Goal: Information Seeking & Learning: Compare options

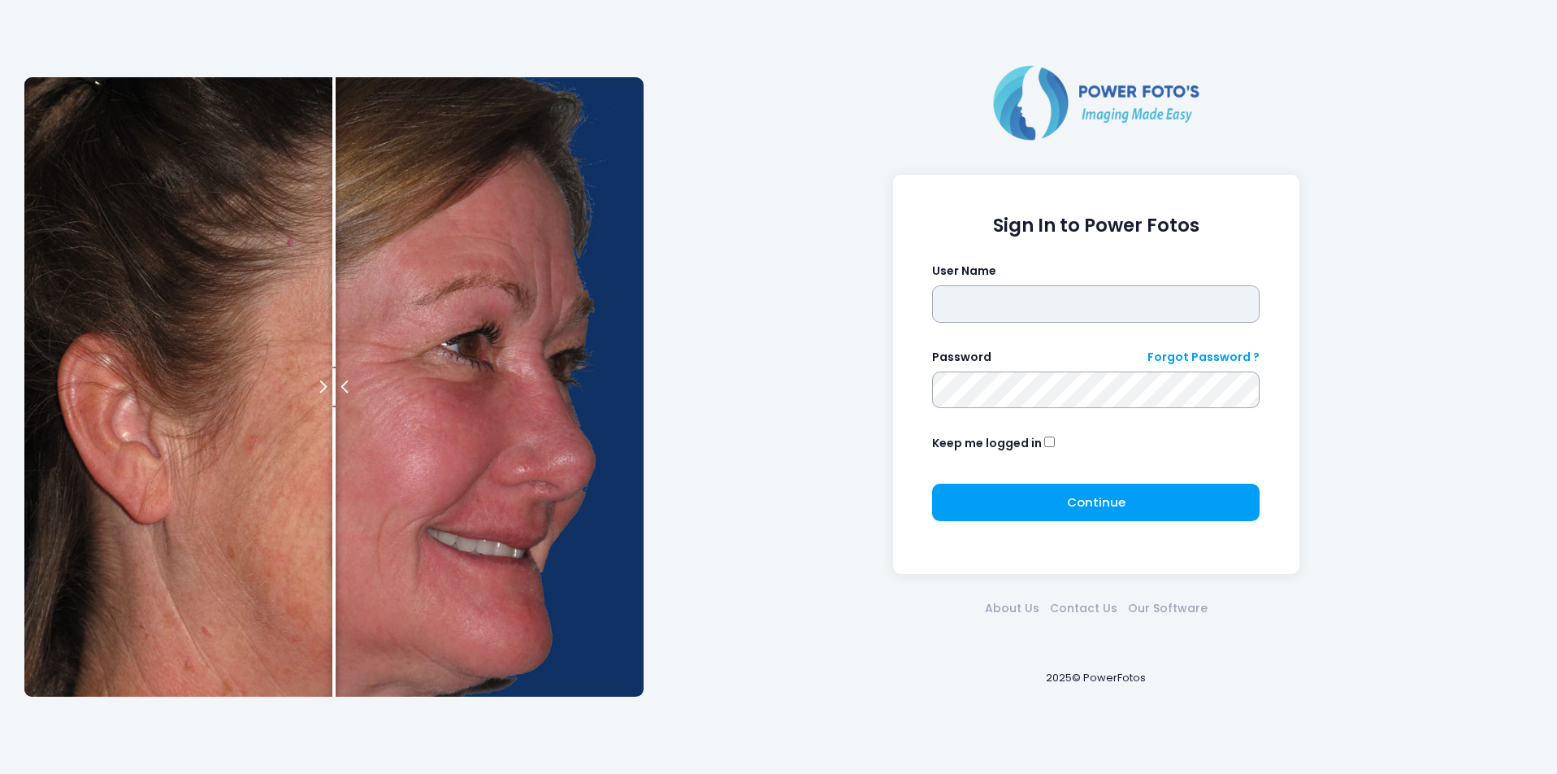
click at [1009, 303] on input "text" at bounding box center [1095, 303] width 327 height 37
type input "********"
click button "submit" at bounding box center [0, 0] width 0 height 0
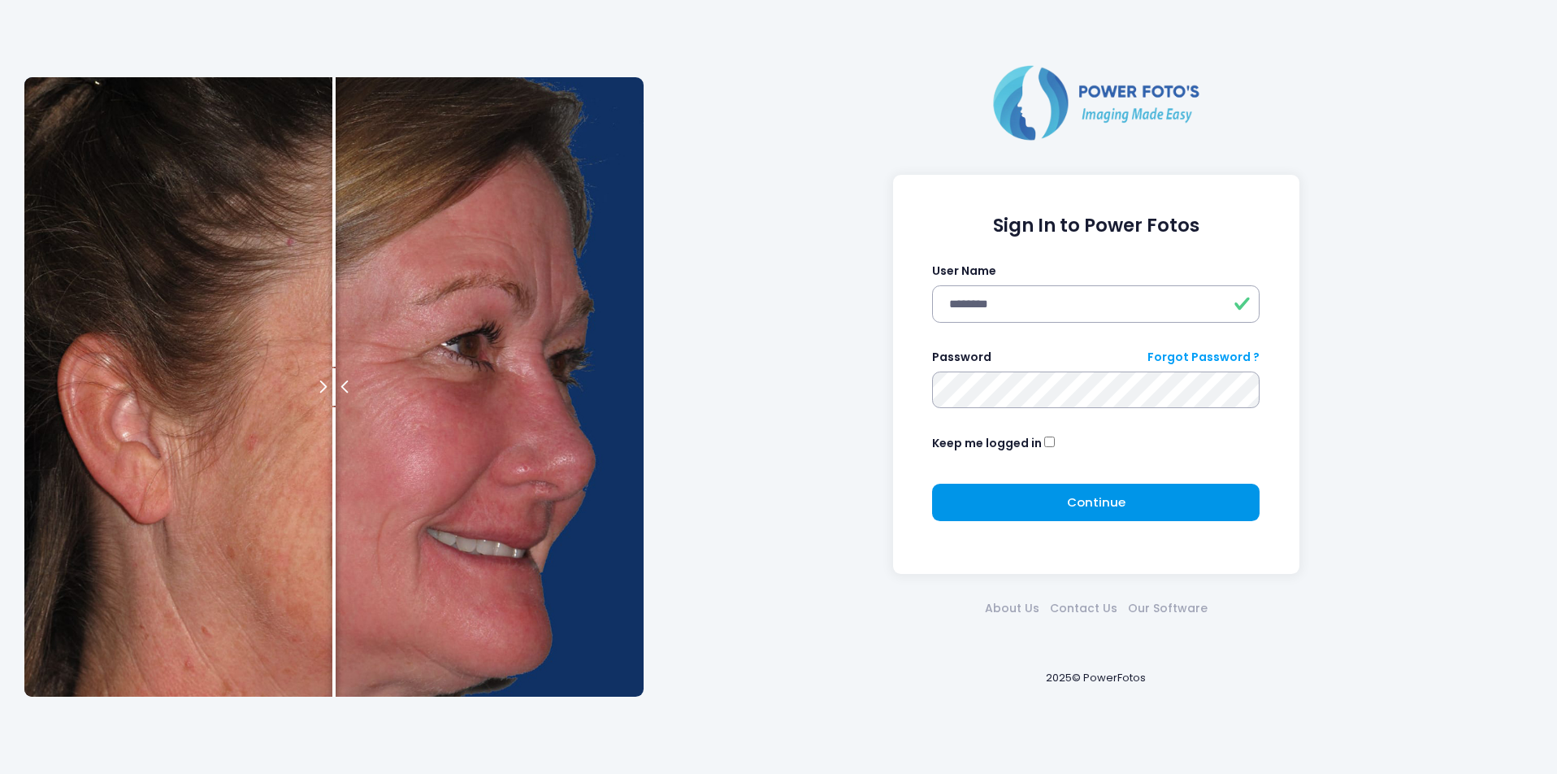
click at [1094, 517] on button "Continue Please wait..." at bounding box center [1095, 502] width 327 height 37
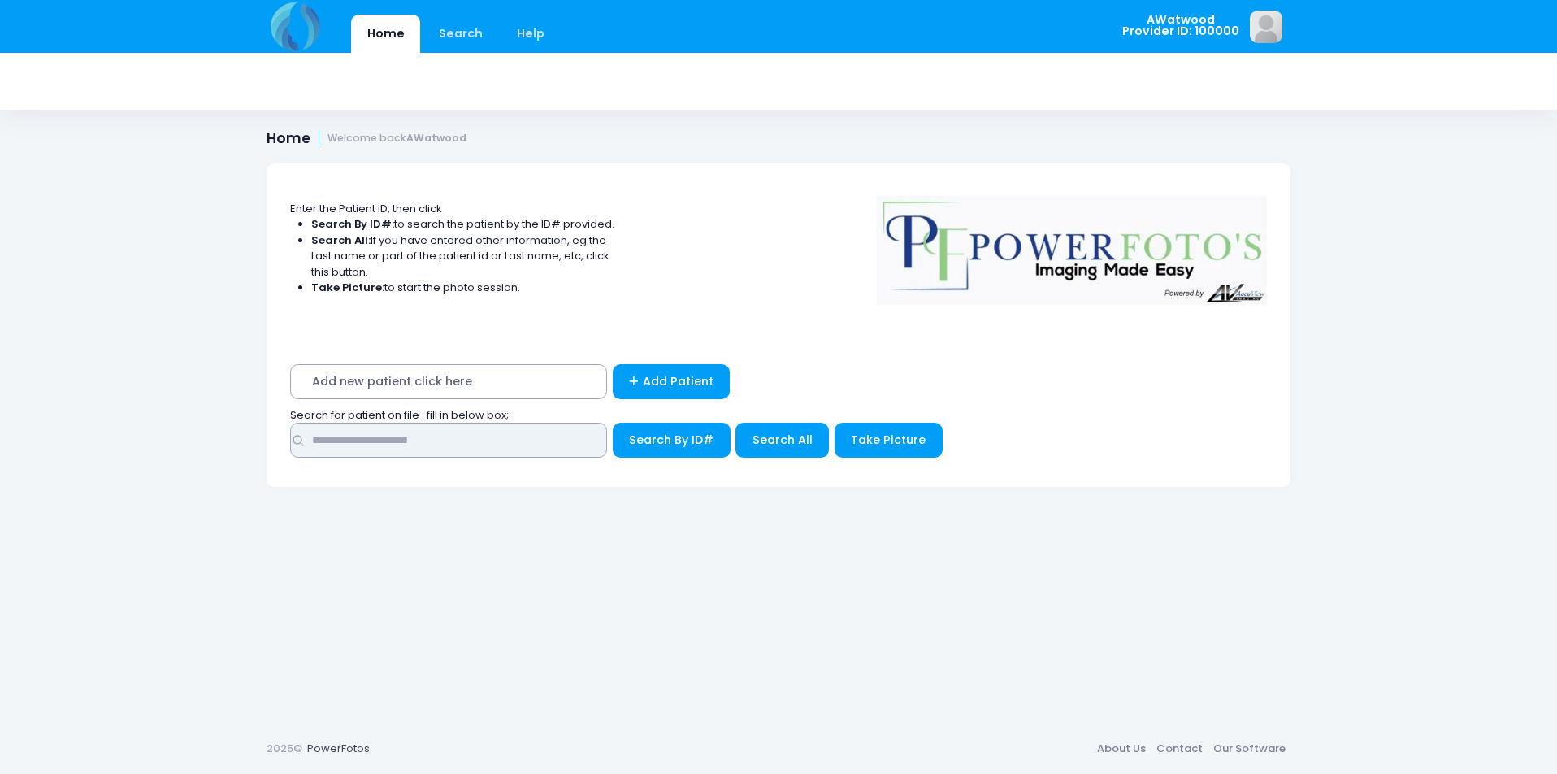
click at [350, 440] on input "text" at bounding box center [448, 440] width 317 height 35
type input "******"
click at [774, 453] on button "Search All" at bounding box center [781, 440] width 93 height 35
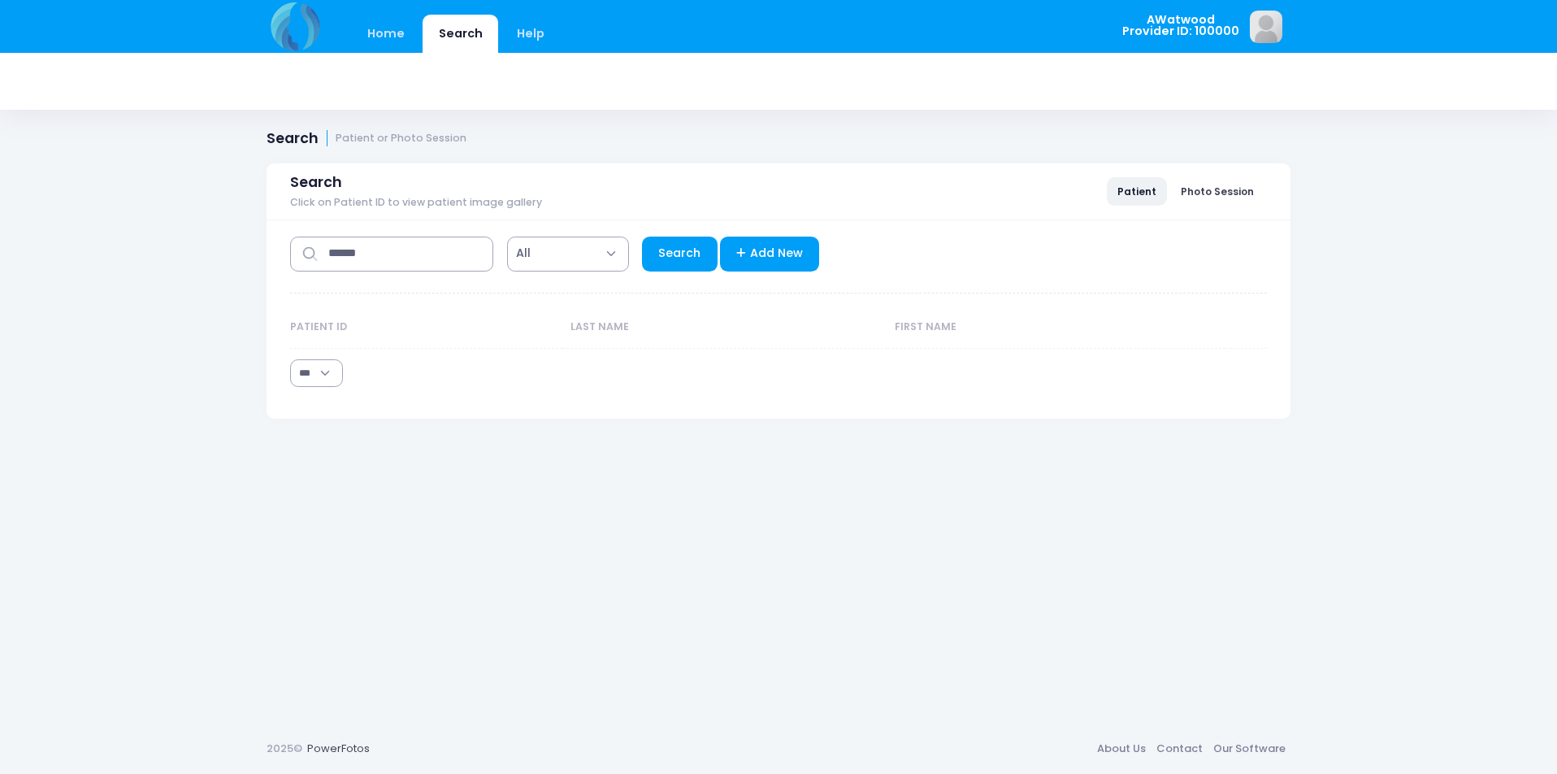
select select "***"
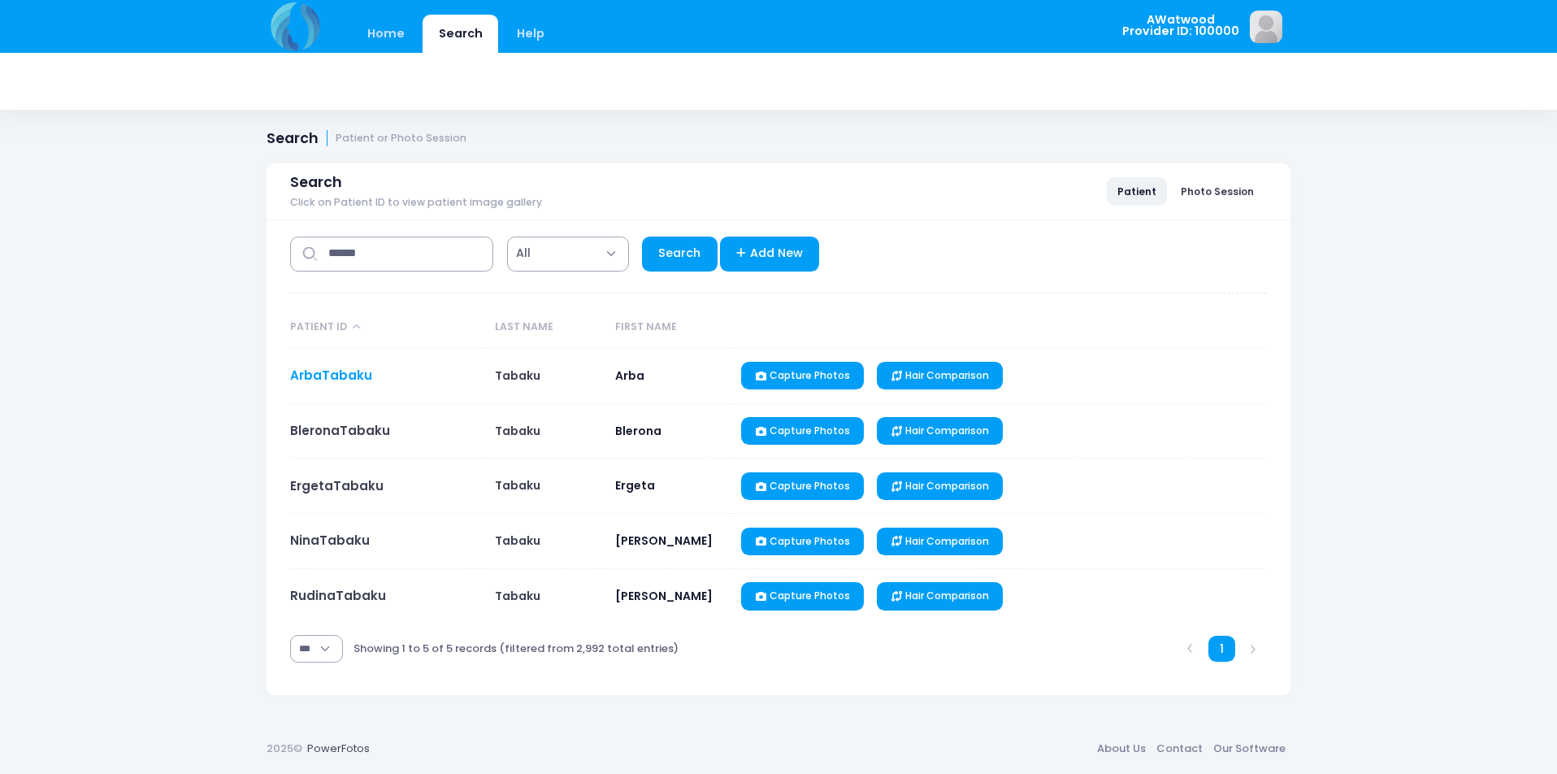
click at [327, 375] on link "ArbaTabaku" at bounding box center [331, 374] width 82 height 17
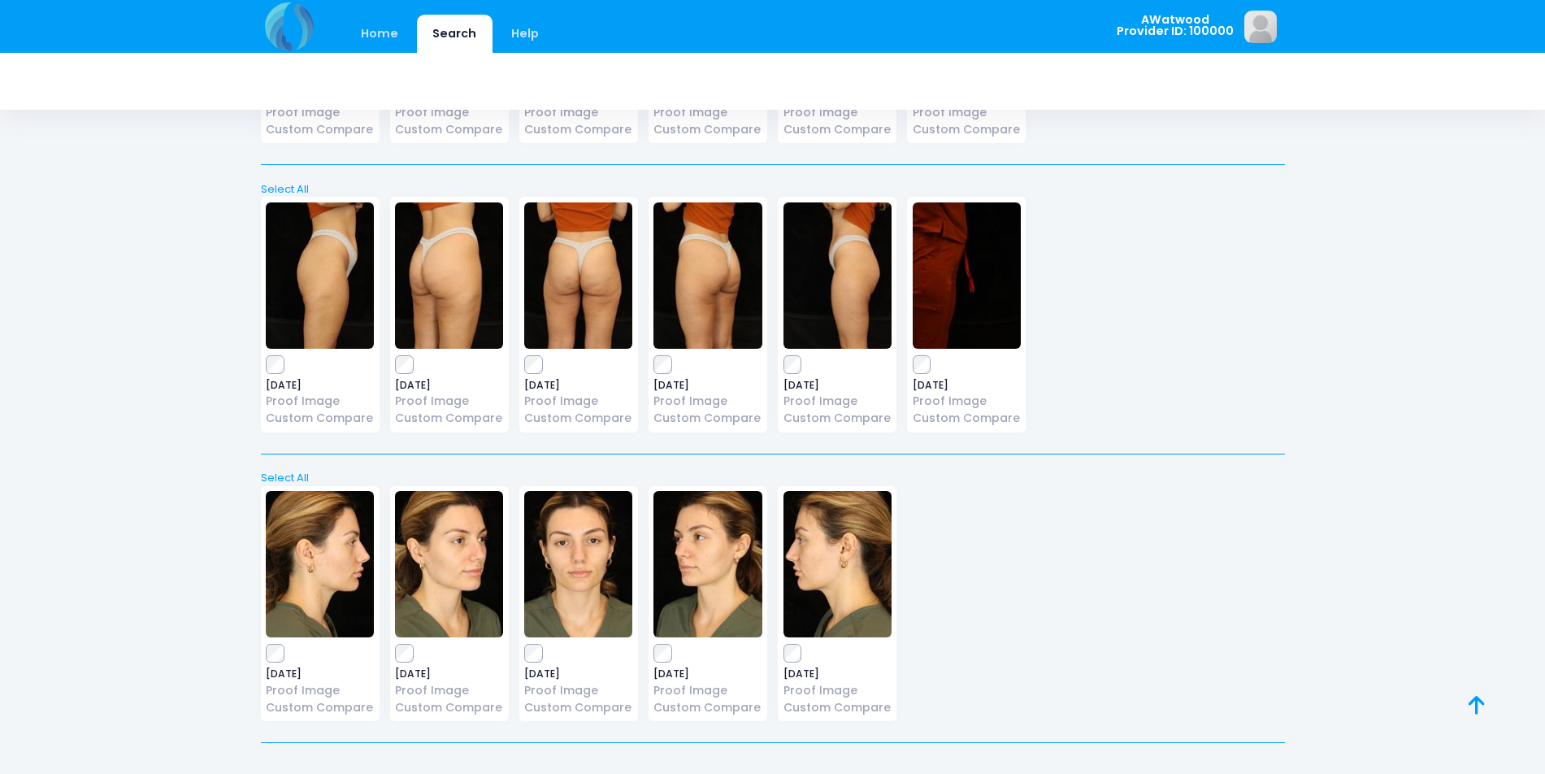
scroll to position [1189, 0]
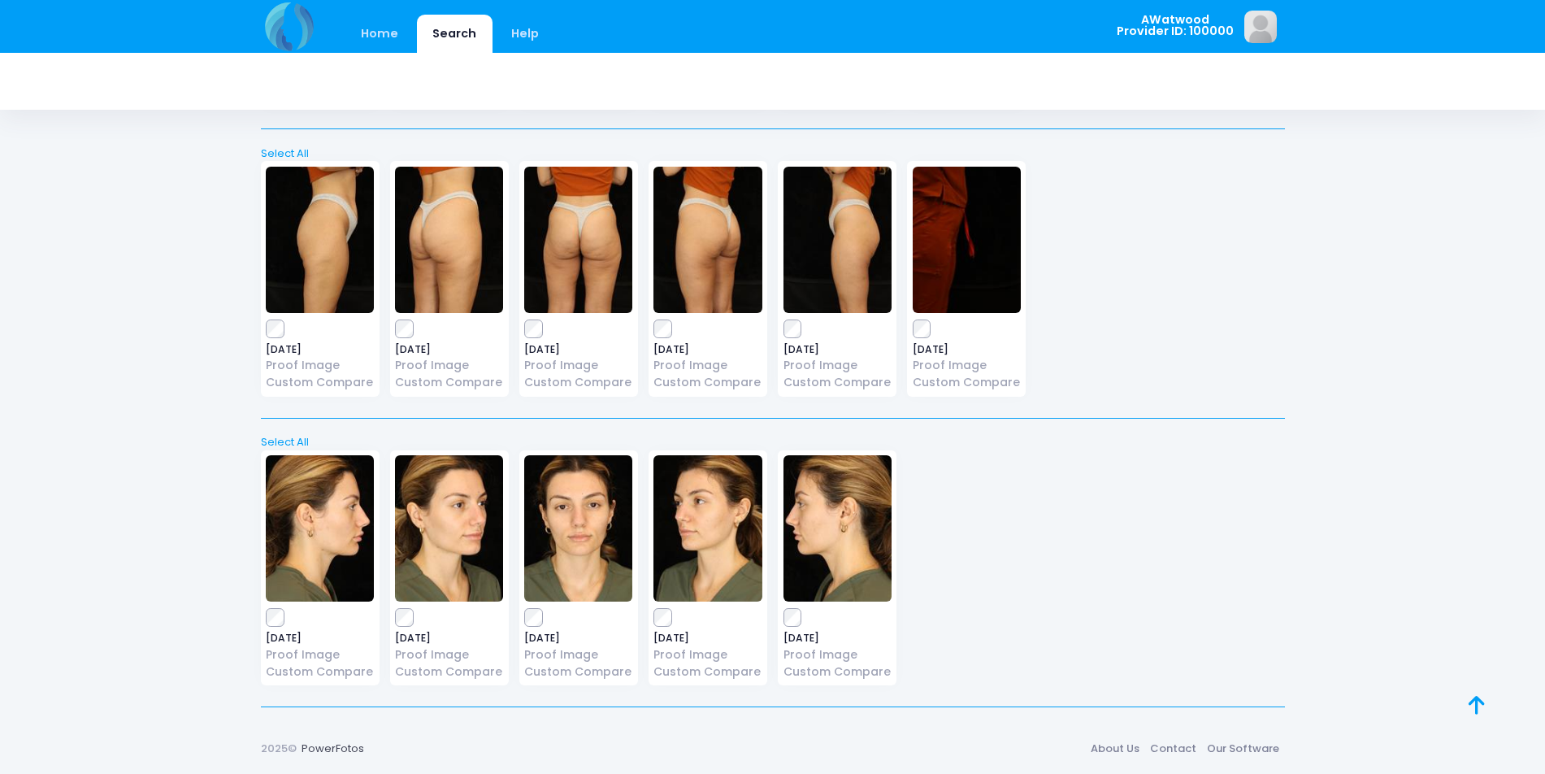
click at [607, 557] on img at bounding box center [578, 528] width 108 height 146
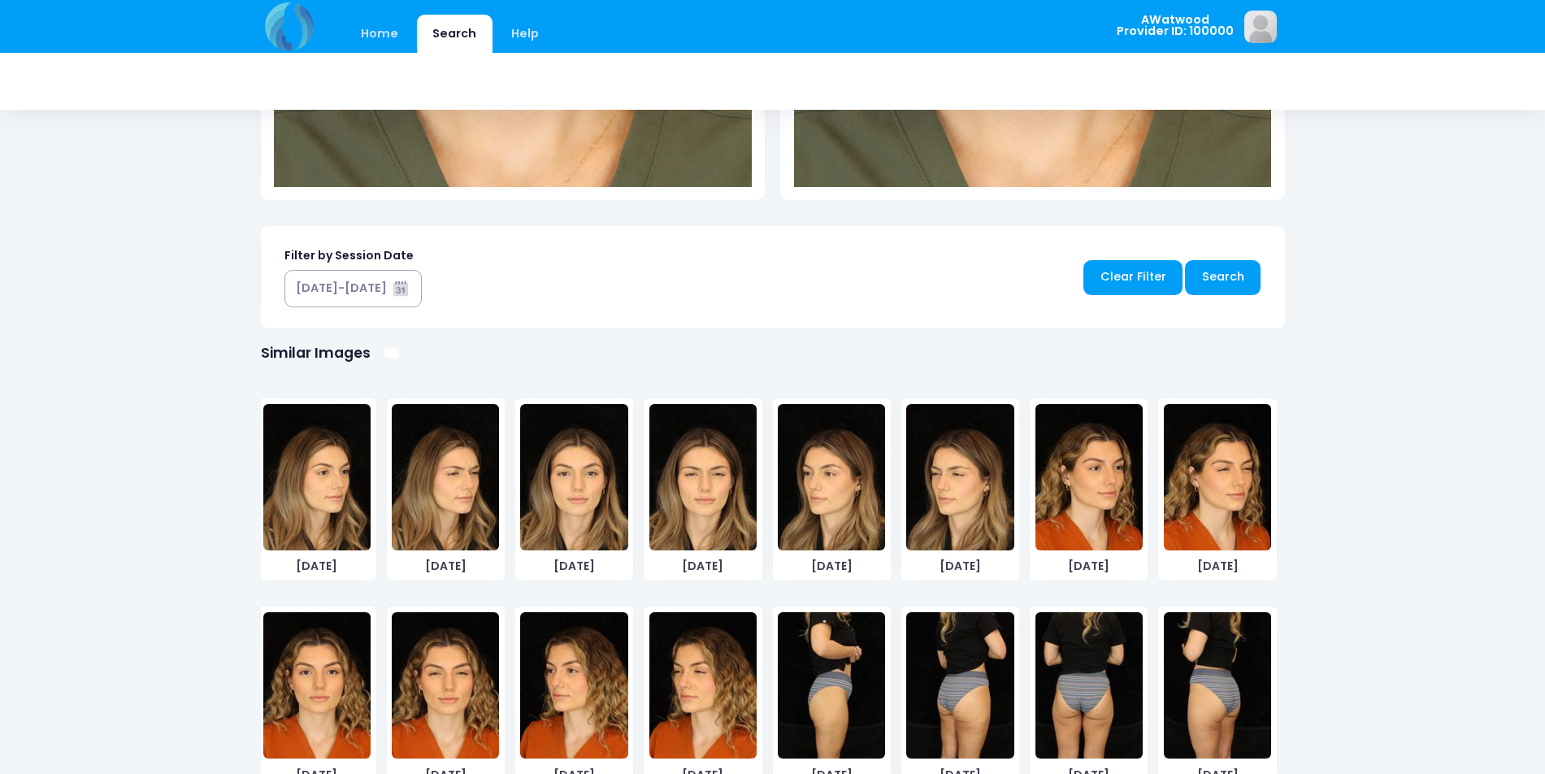
scroll to position [764, 0]
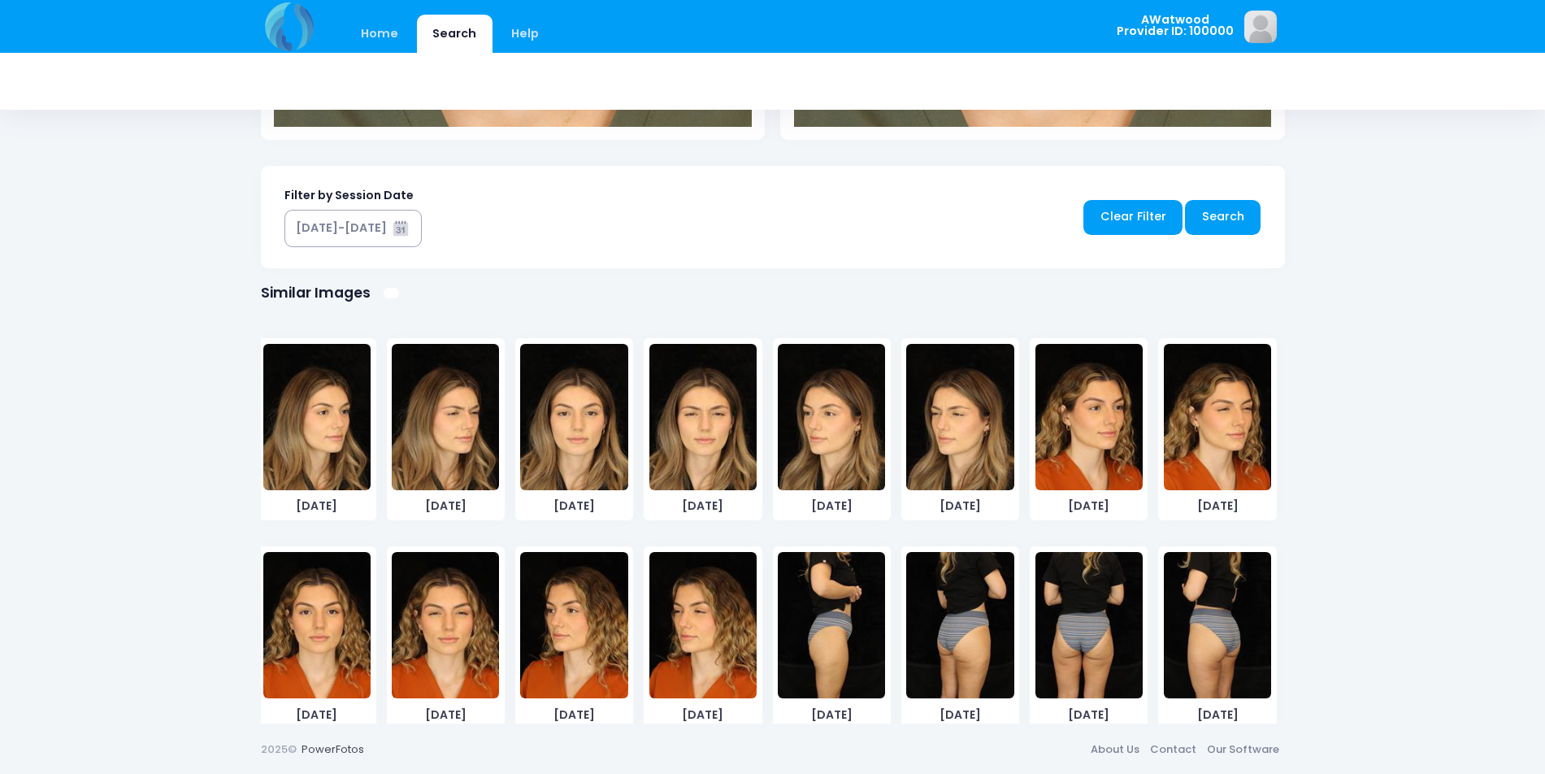
click at [605, 430] on img at bounding box center [573, 417] width 107 height 146
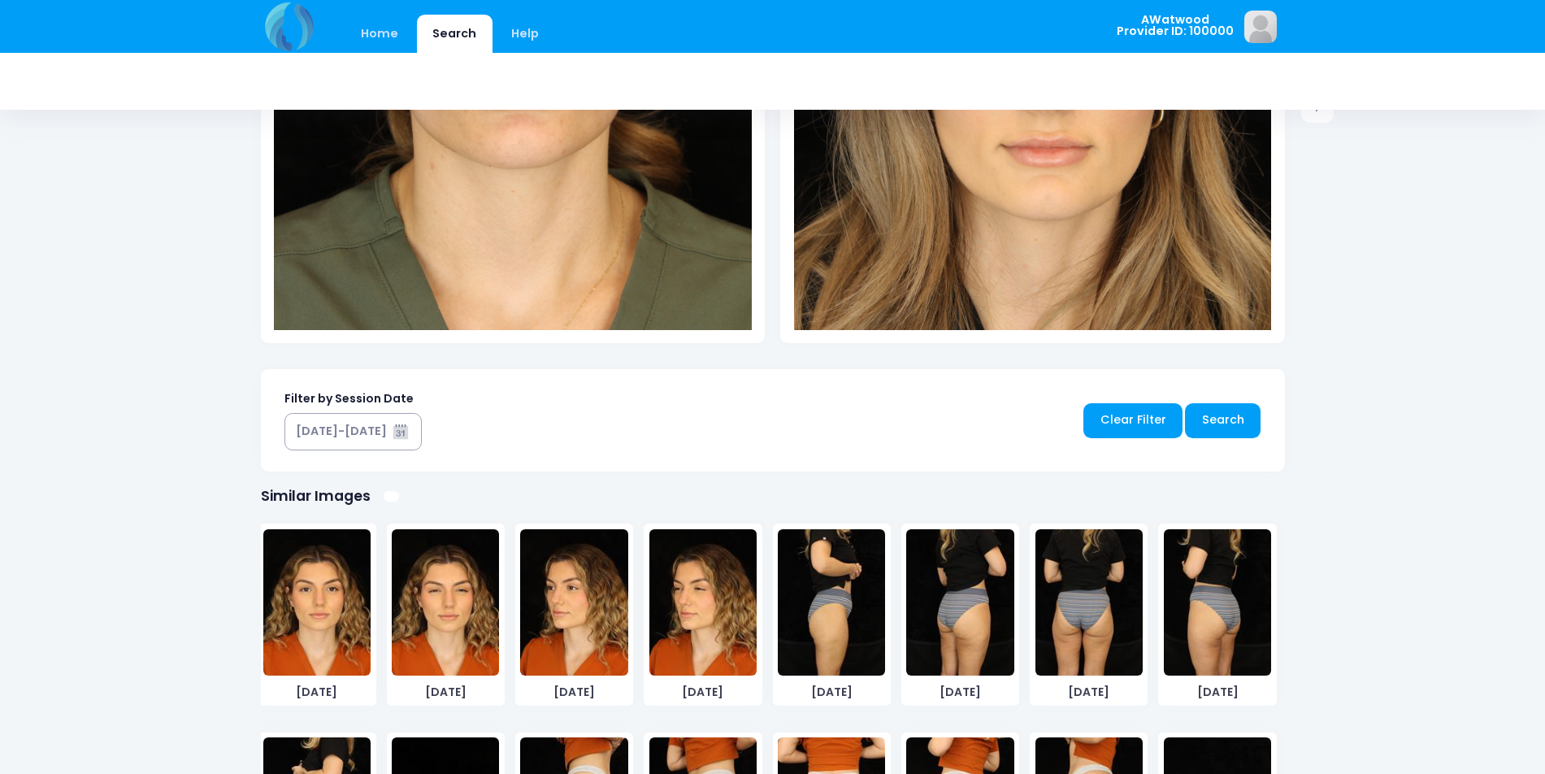
scroll to position [244, 0]
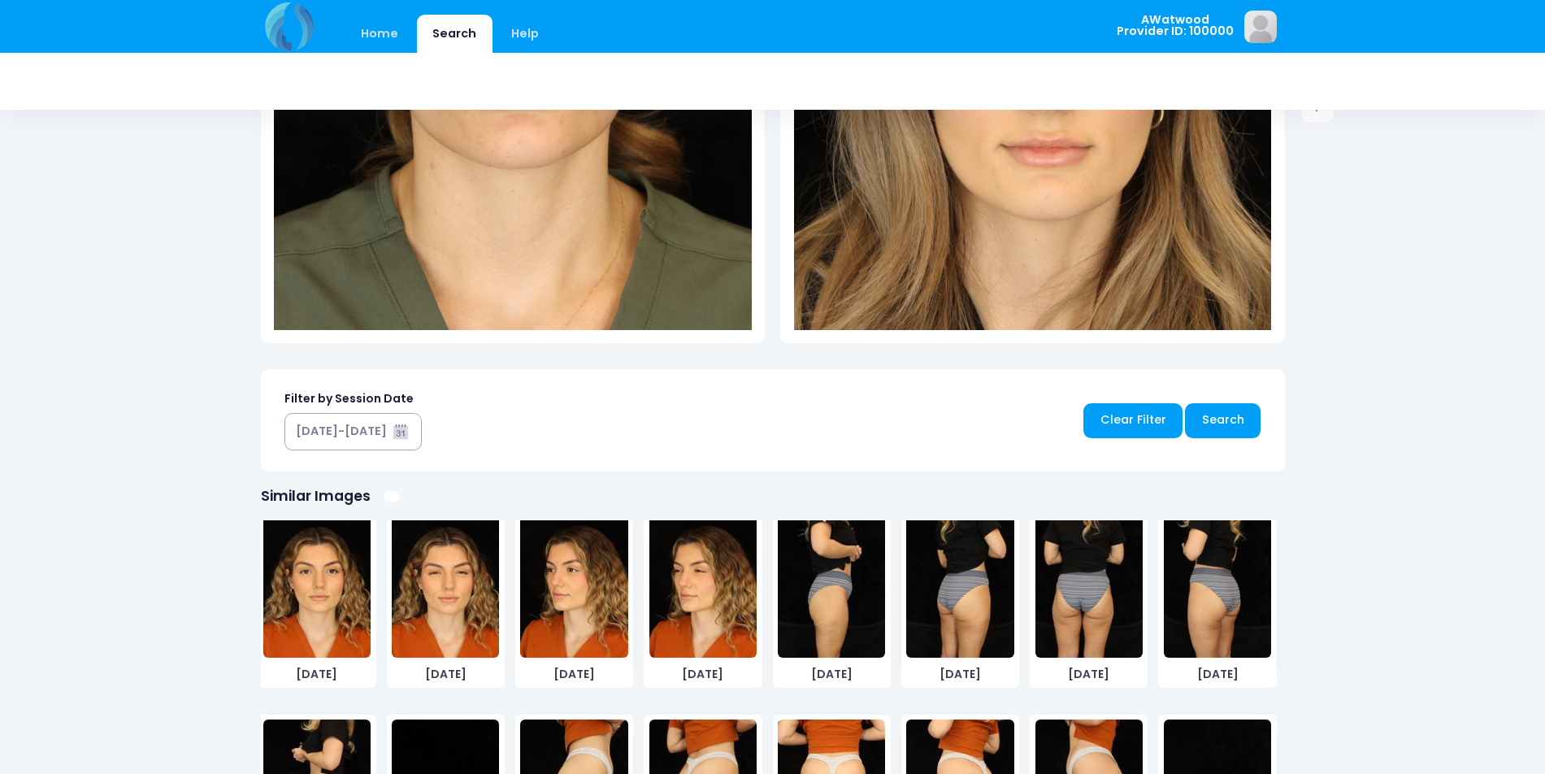
click at [367, 577] on img at bounding box center [316, 584] width 107 height 146
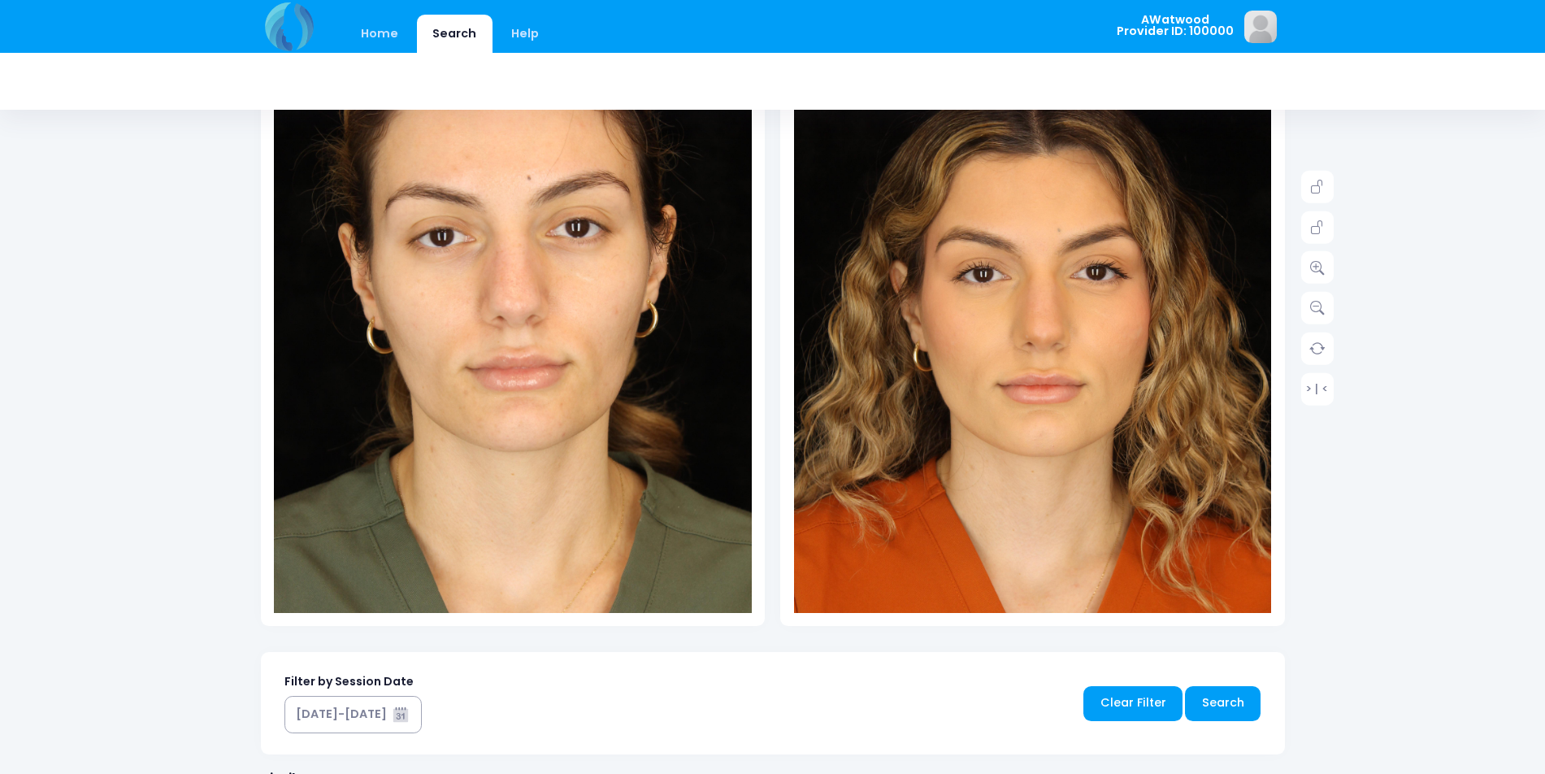
scroll to position [317, 0]
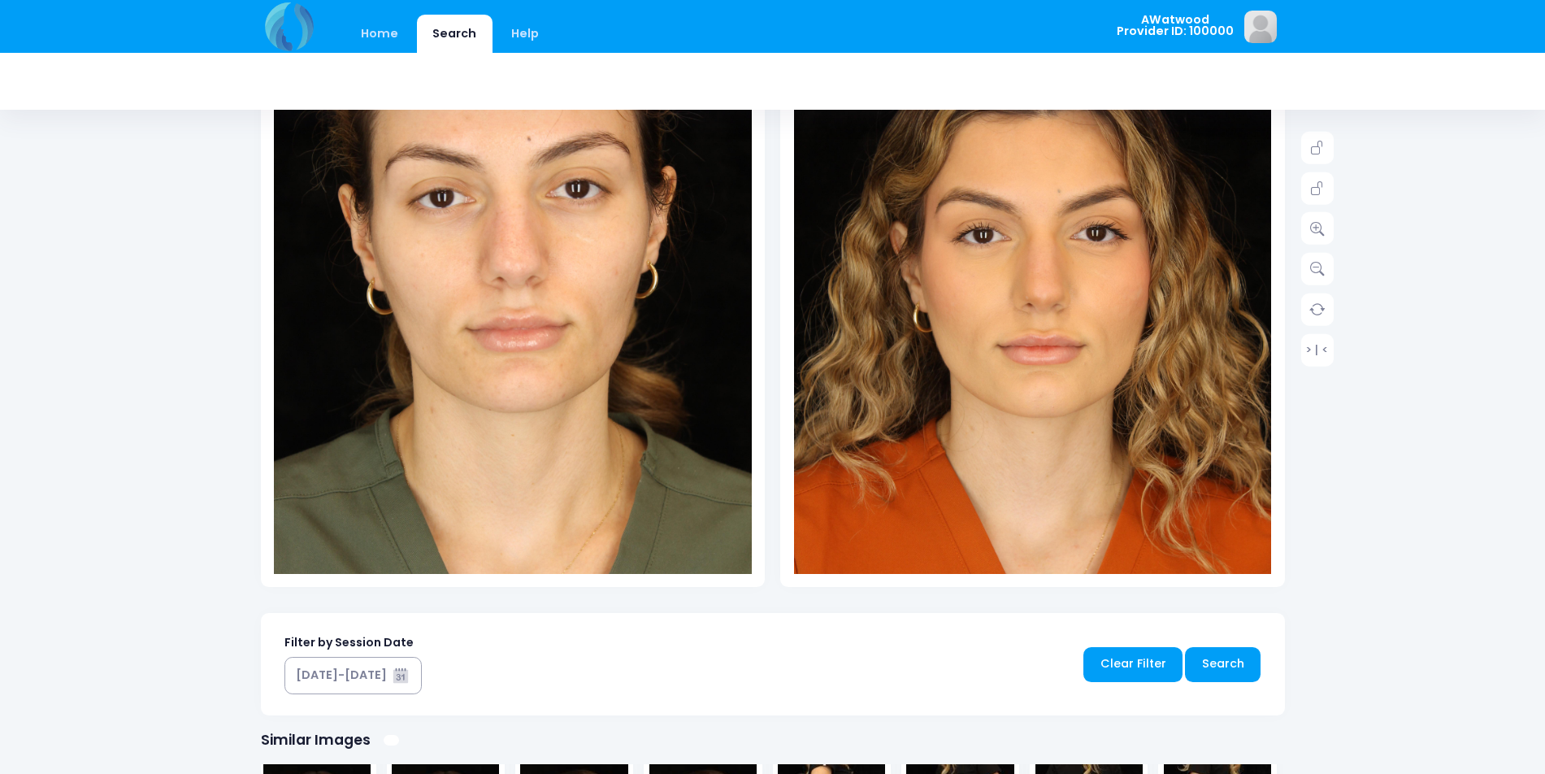
click at [1053, 339] on img at bounding box center [1033, 294] width 478 height 717
click at [1335, 215] on div "Home Search Help AWatwood Logout" at bounding box center [772, 452] width 1545 height 1538
click at [1330, 227] on link at bounding box center [1317, 228] width 33 height 33
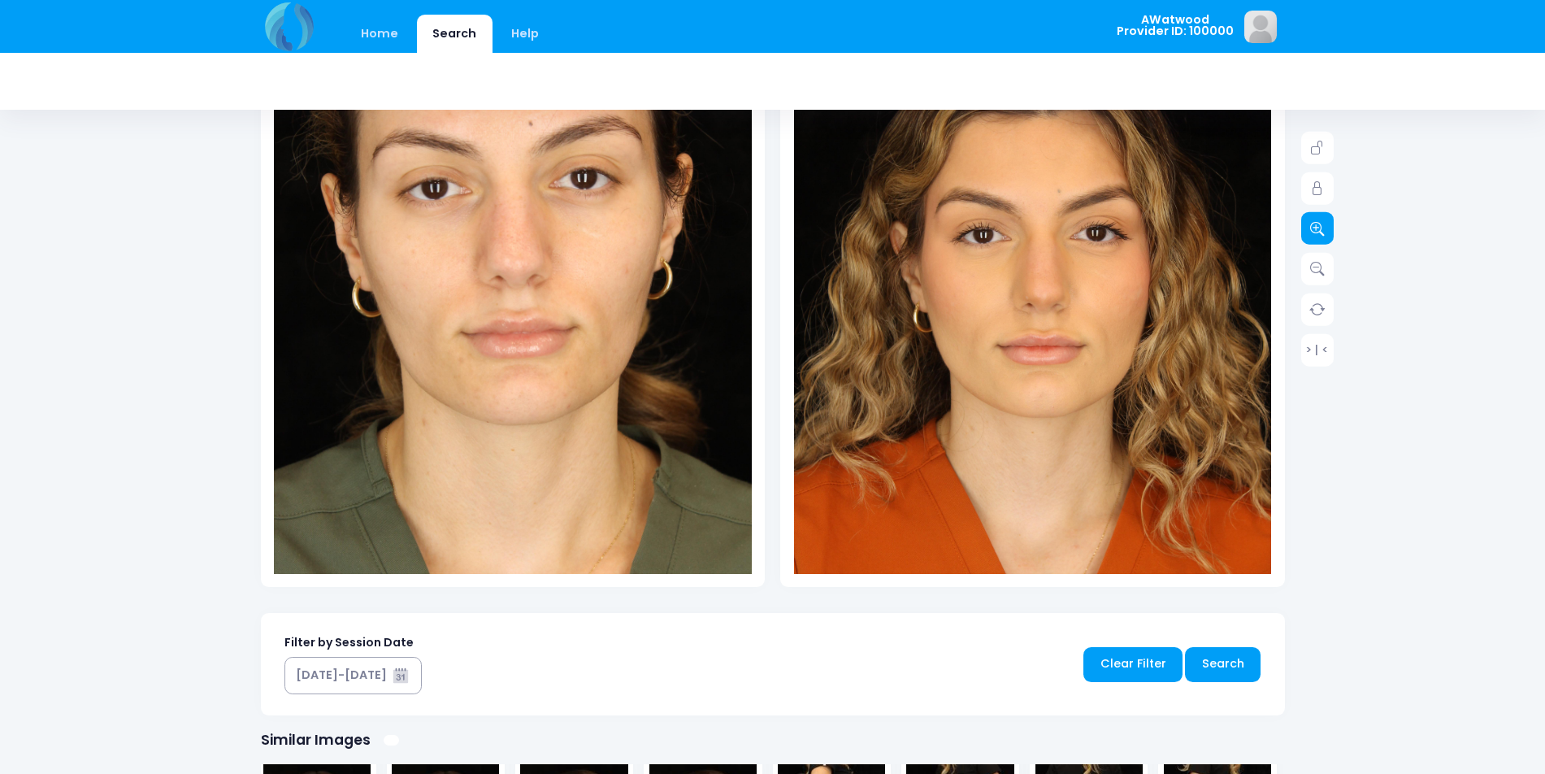
click at [1330, 227] on link at bounding box center [1317, 228] width 33 height 33
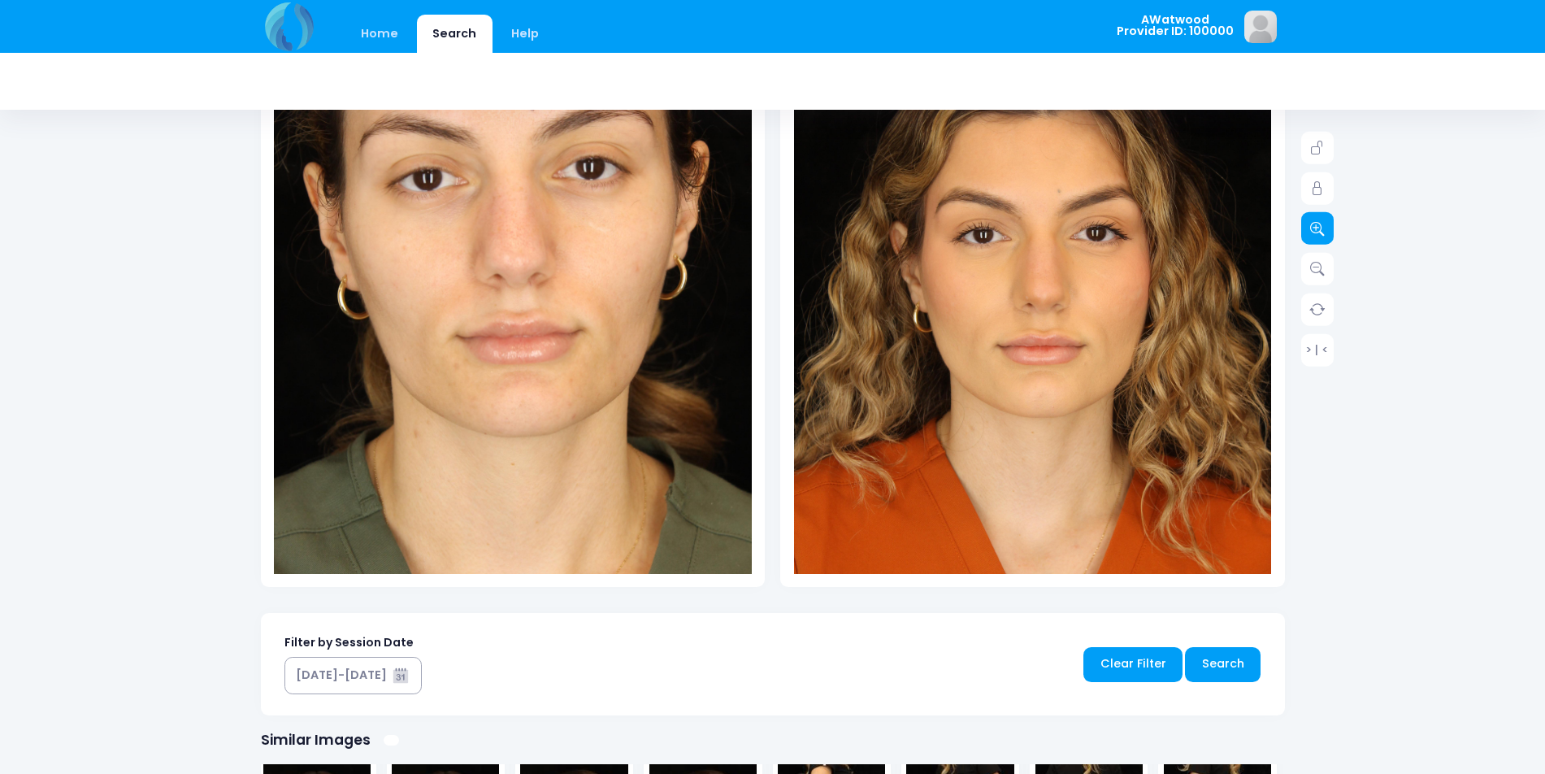
click at [1330, 227] on link at bounding box center [1317, 228] width 33 height 33
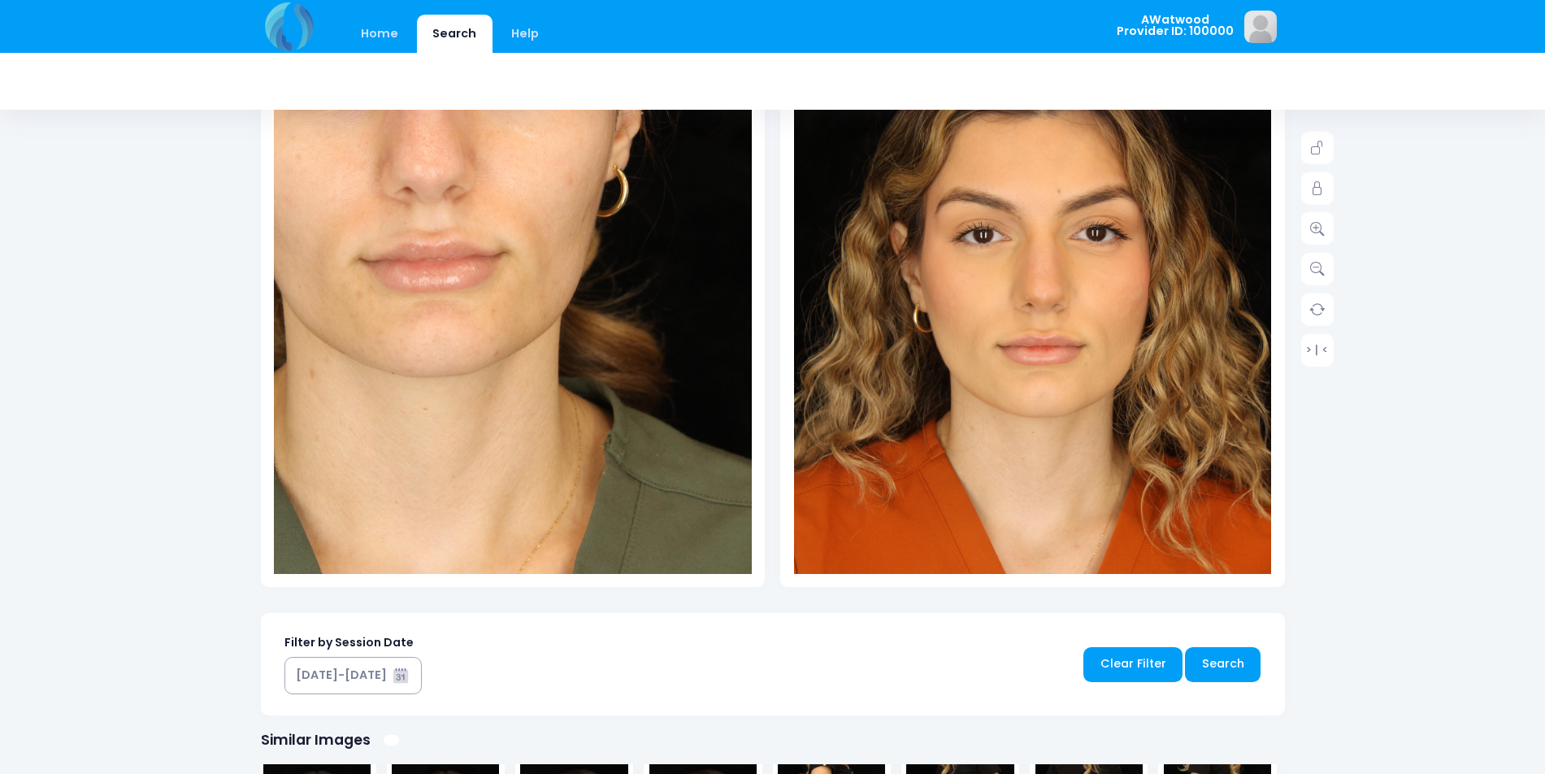
click at [1039, 347] on img at bounding box center [1033, 294] width 478 height 717
click at [1316, 227] on icon at bounding box center [1317, 228] width 15 height 15
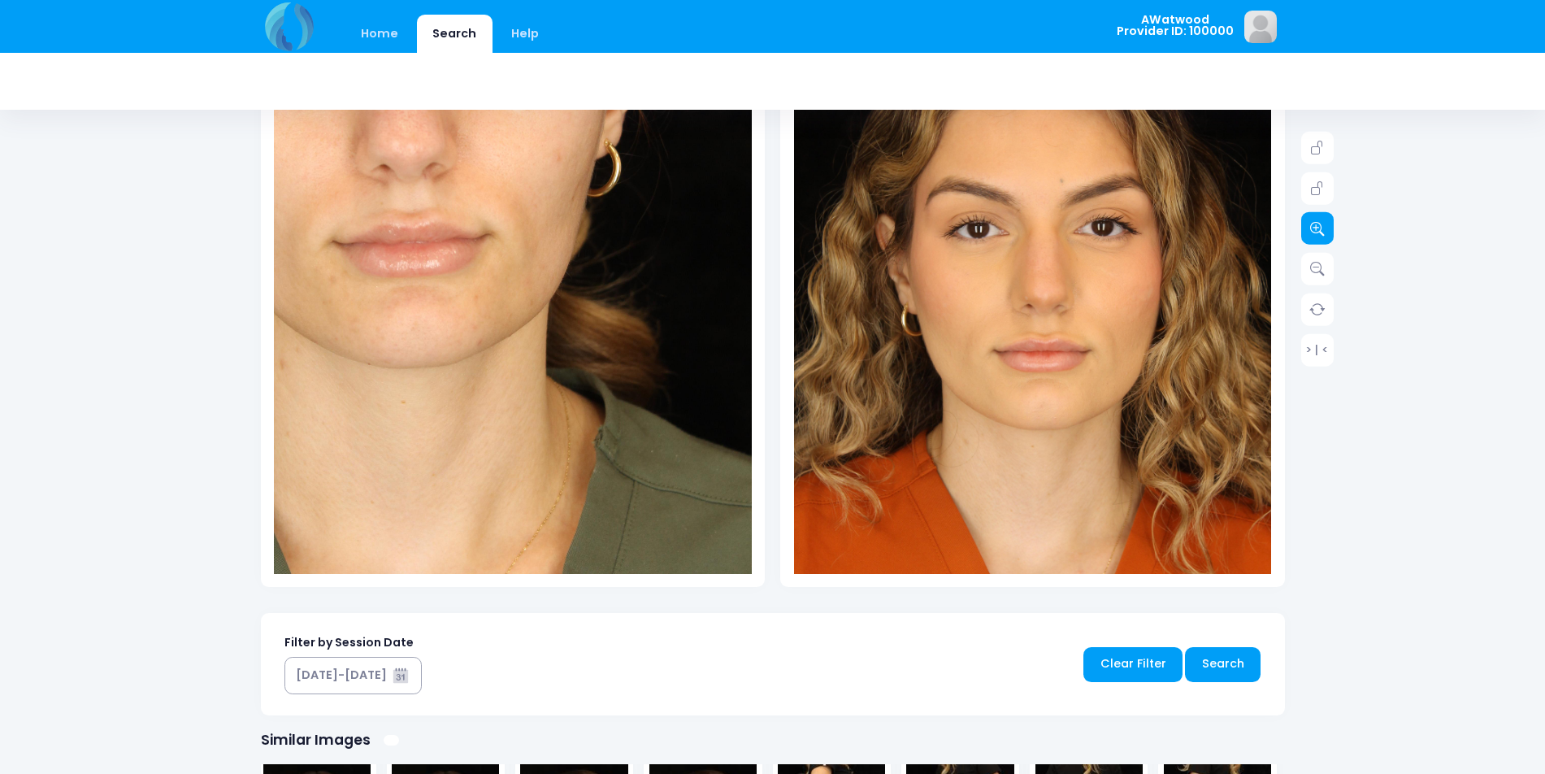
click at [1316, 227] on icon at bounding box center [1317, 228] width 15 height 15
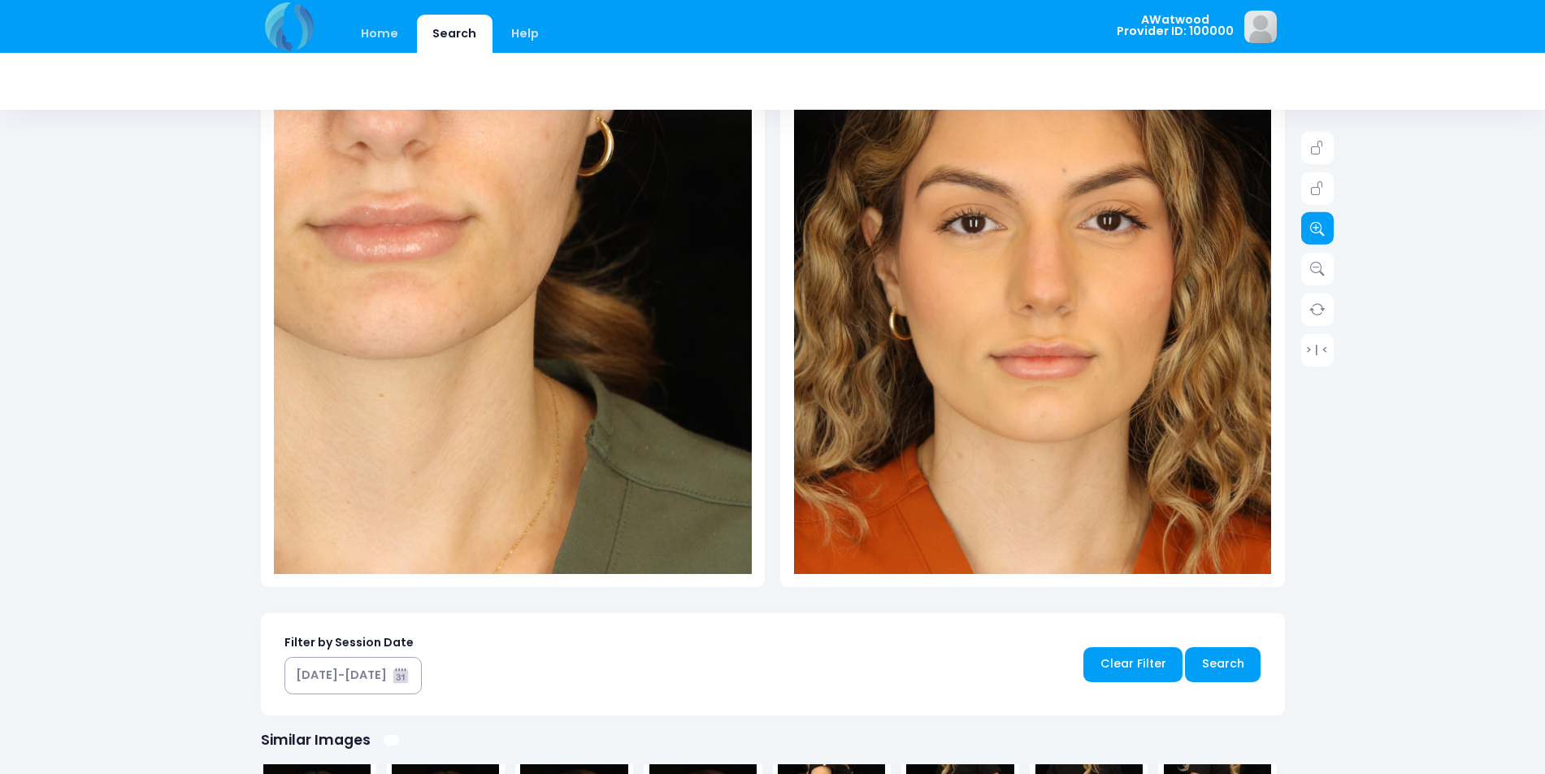
click at [1316, 227] on icon at bounding box center [1317, 228] width 15 height 15
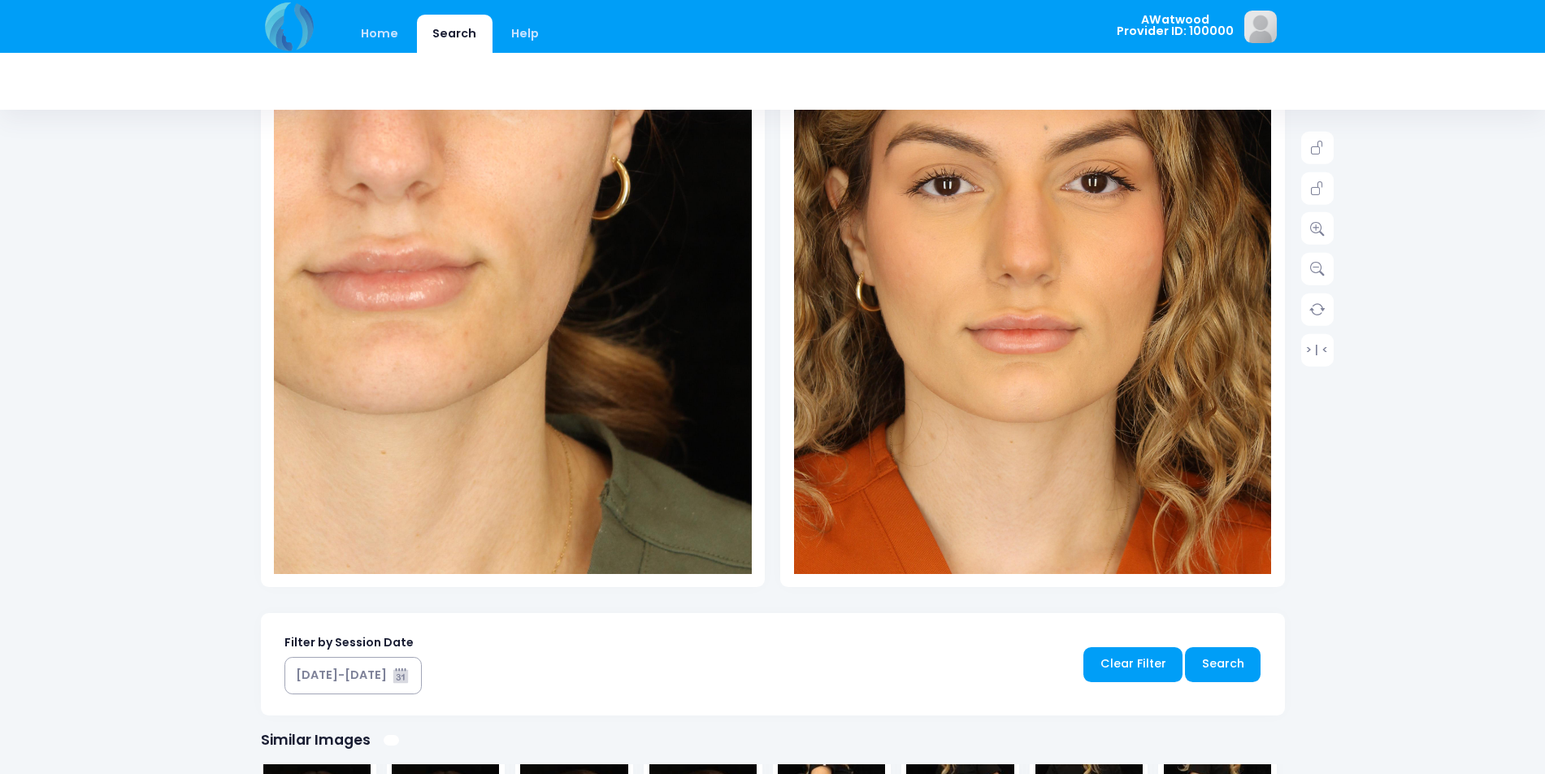
click at [1104, 352] on img at bounding box center [1010, 260] width 621 height 931
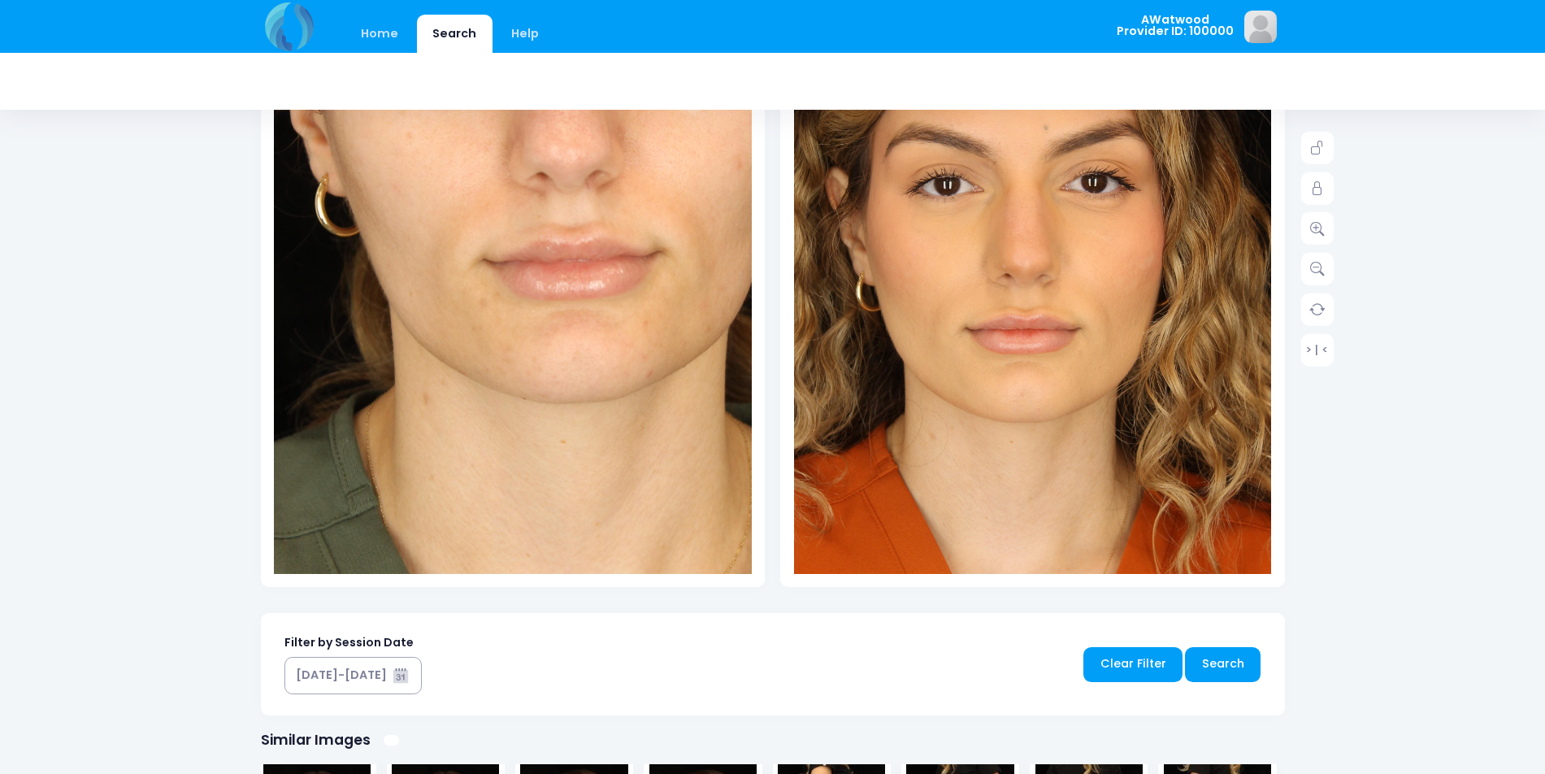
click at [345, 381] on img at bounding box center [563, 200] width 812 height 1218
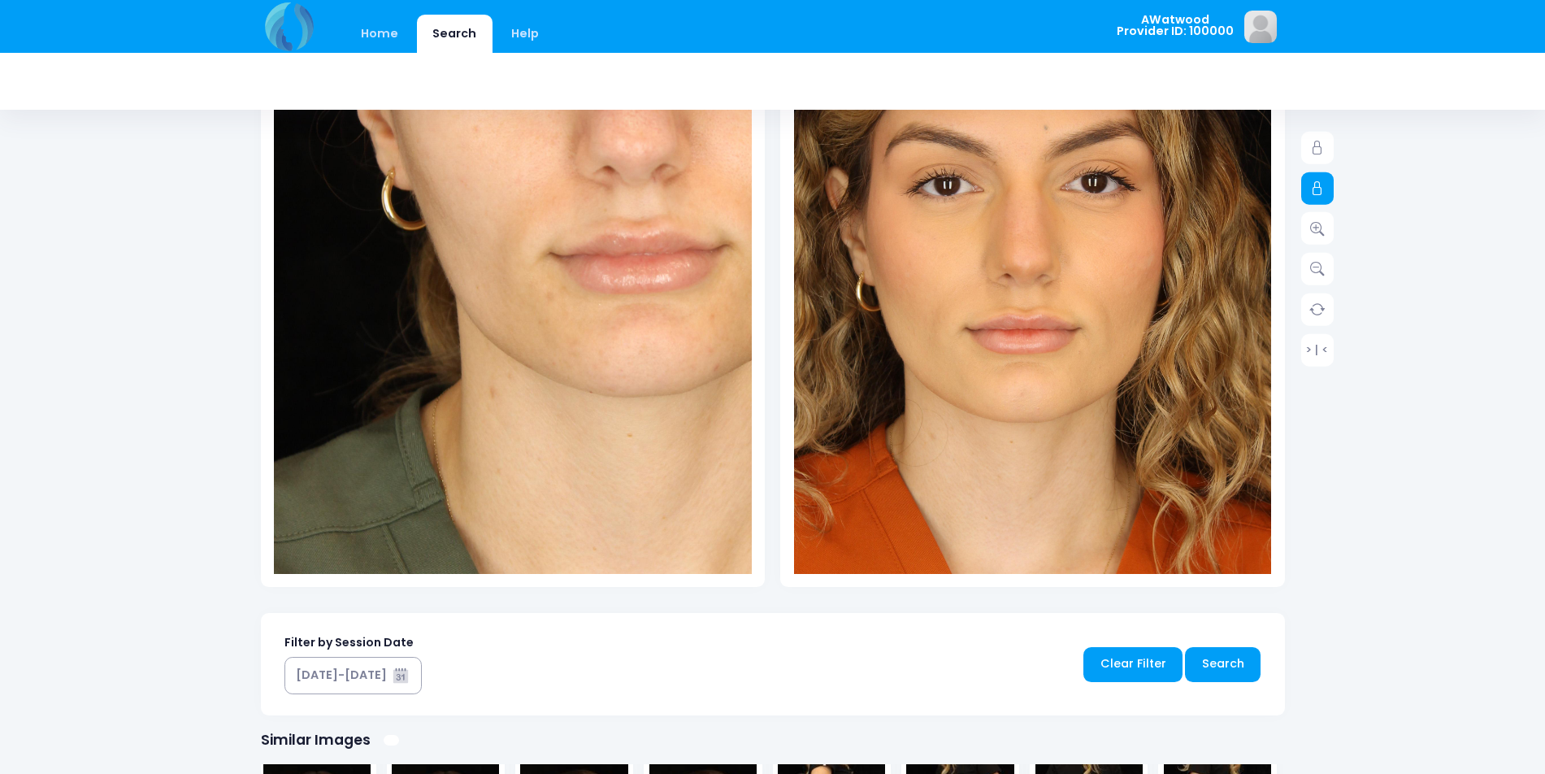
click at [1312, 199] on link at bounding box center [1317, 187] width 33 height 33
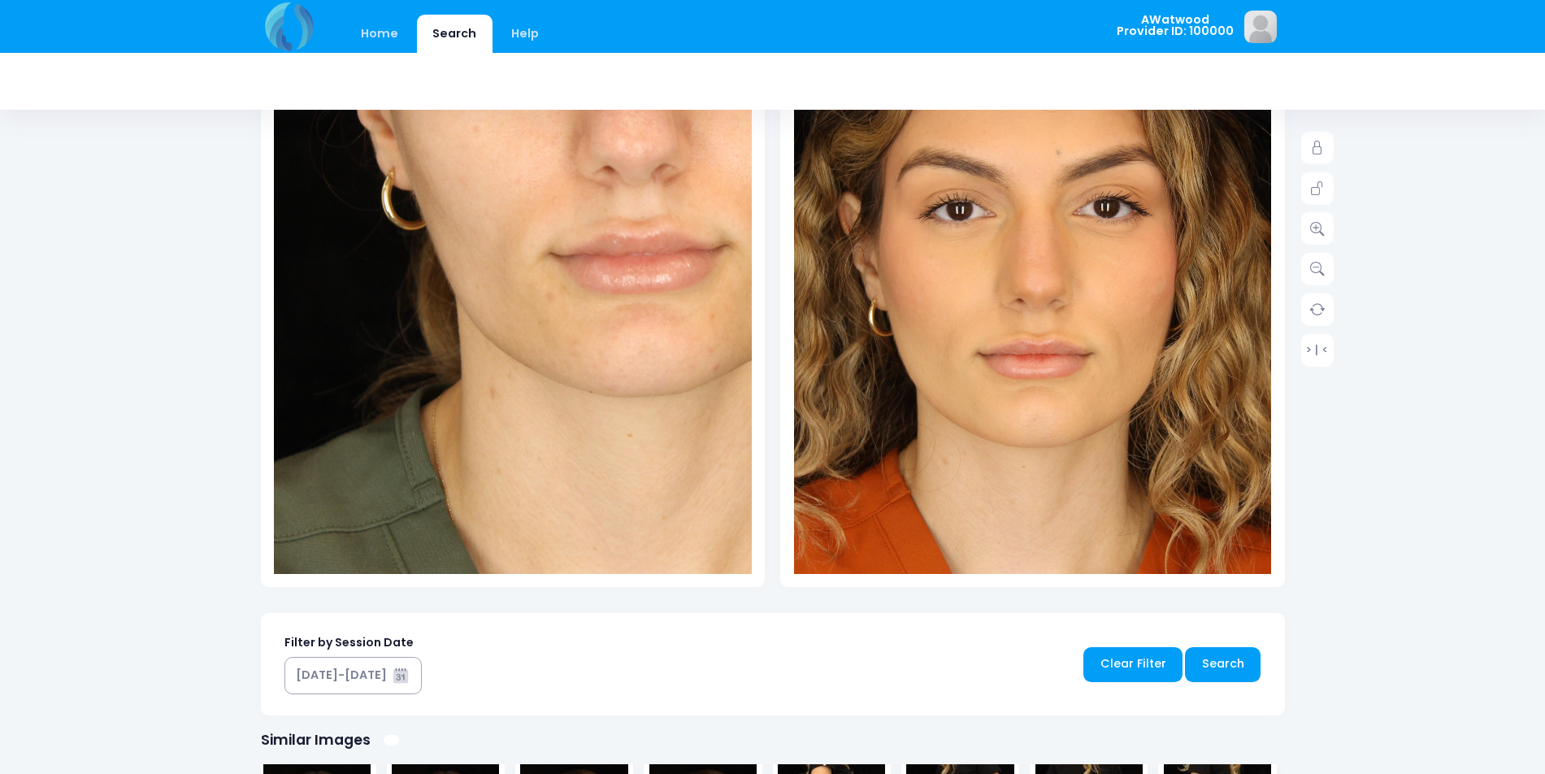
drag, startPoint x: 1061, startPoint y: 279, endPoint x: 1064, endPoint y: 288, distance: 9.3
click at [1061, 279] on img at bounding box center [1023, 285] width 621 height 931
click at [1316, 227] on icon at bounding box center [1317, 228] width 15 height 15
click at [1019, 366] on img at bounding box center [1023, 285] width 621 height 931
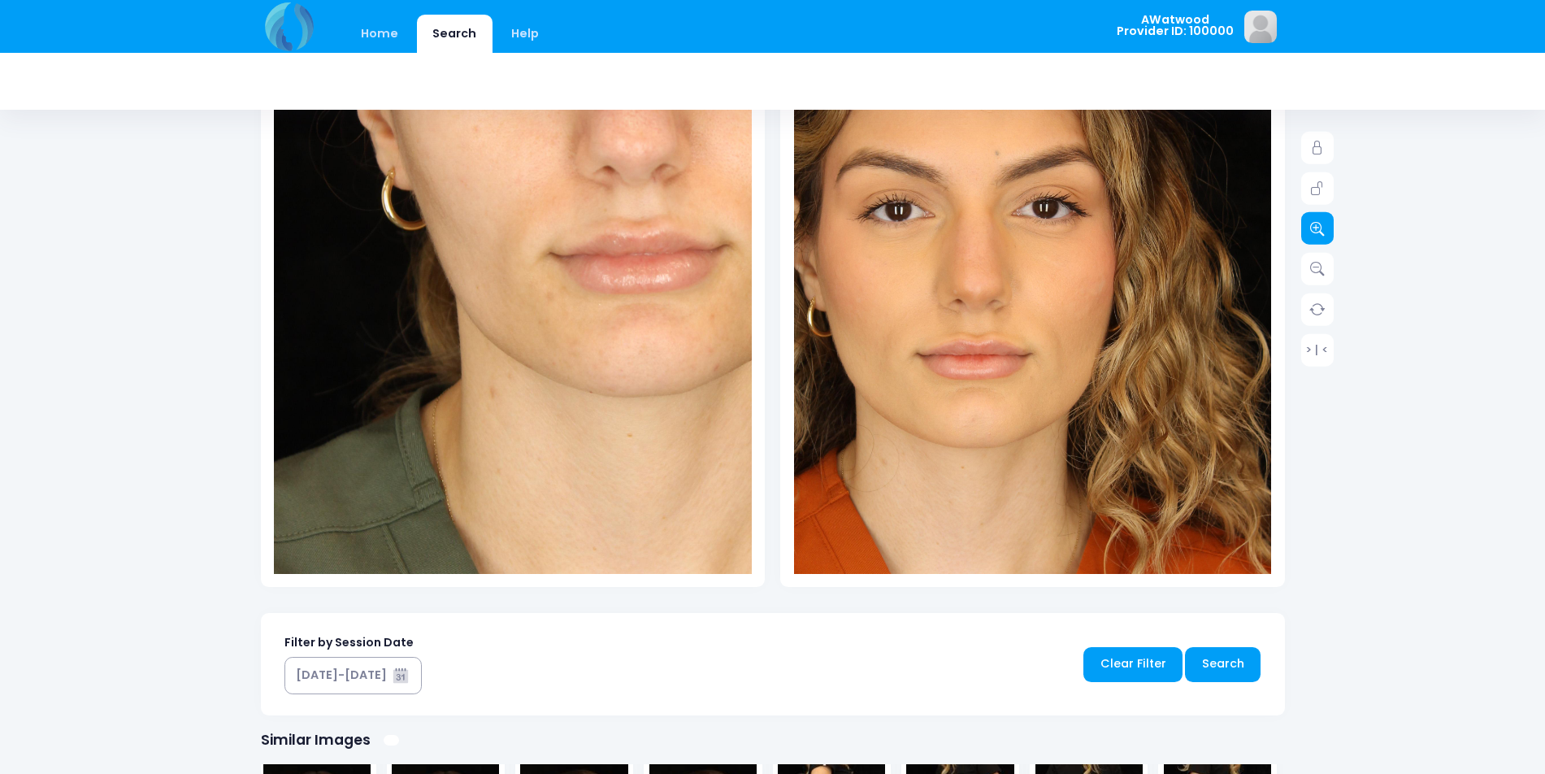
click at [1316, 226] on icon at bounding box center [1317, 228] width 15 height 15
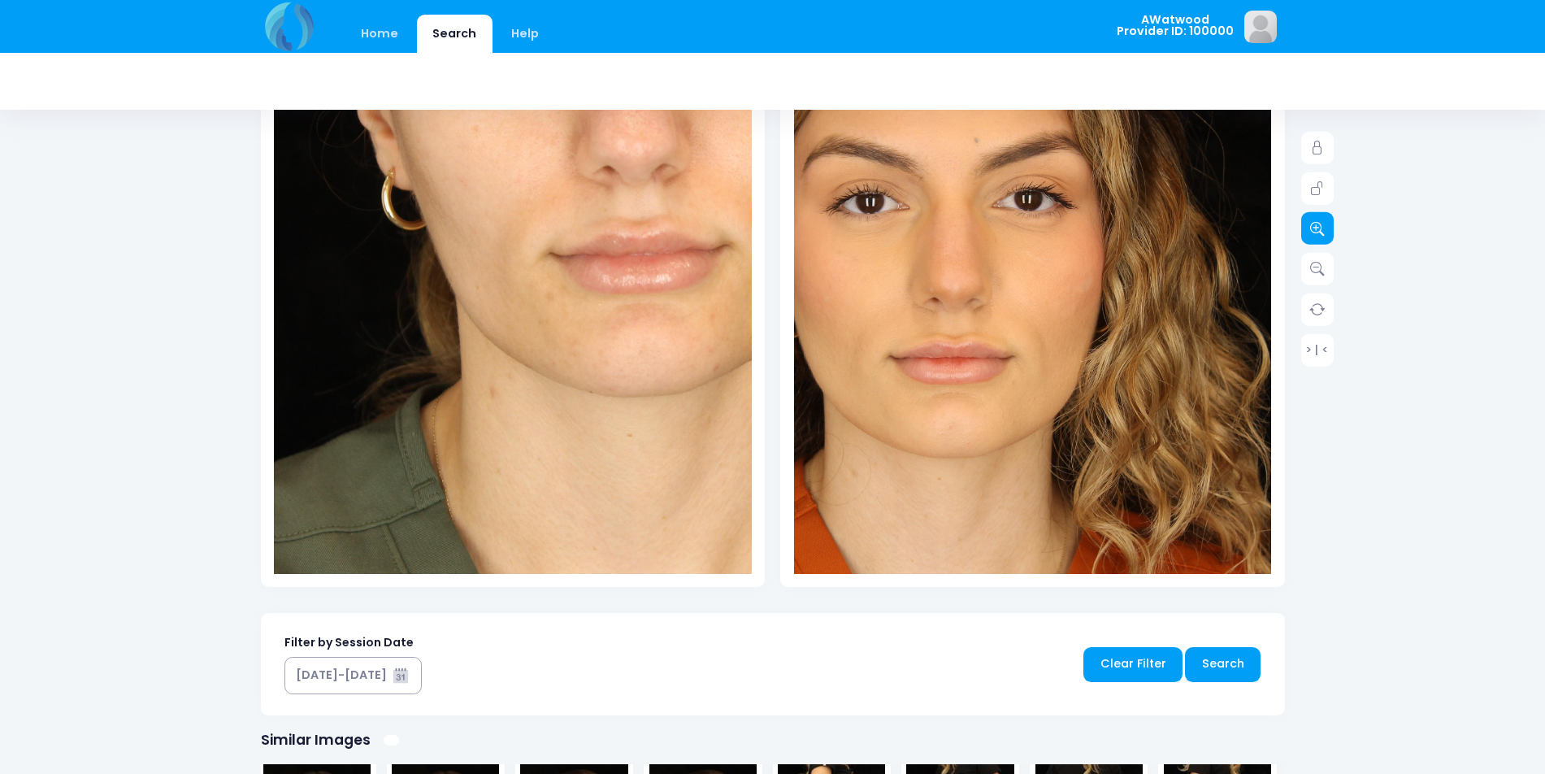
click at [1316, 226] on icon at bounding box center [1317, 228] width 15 height 15
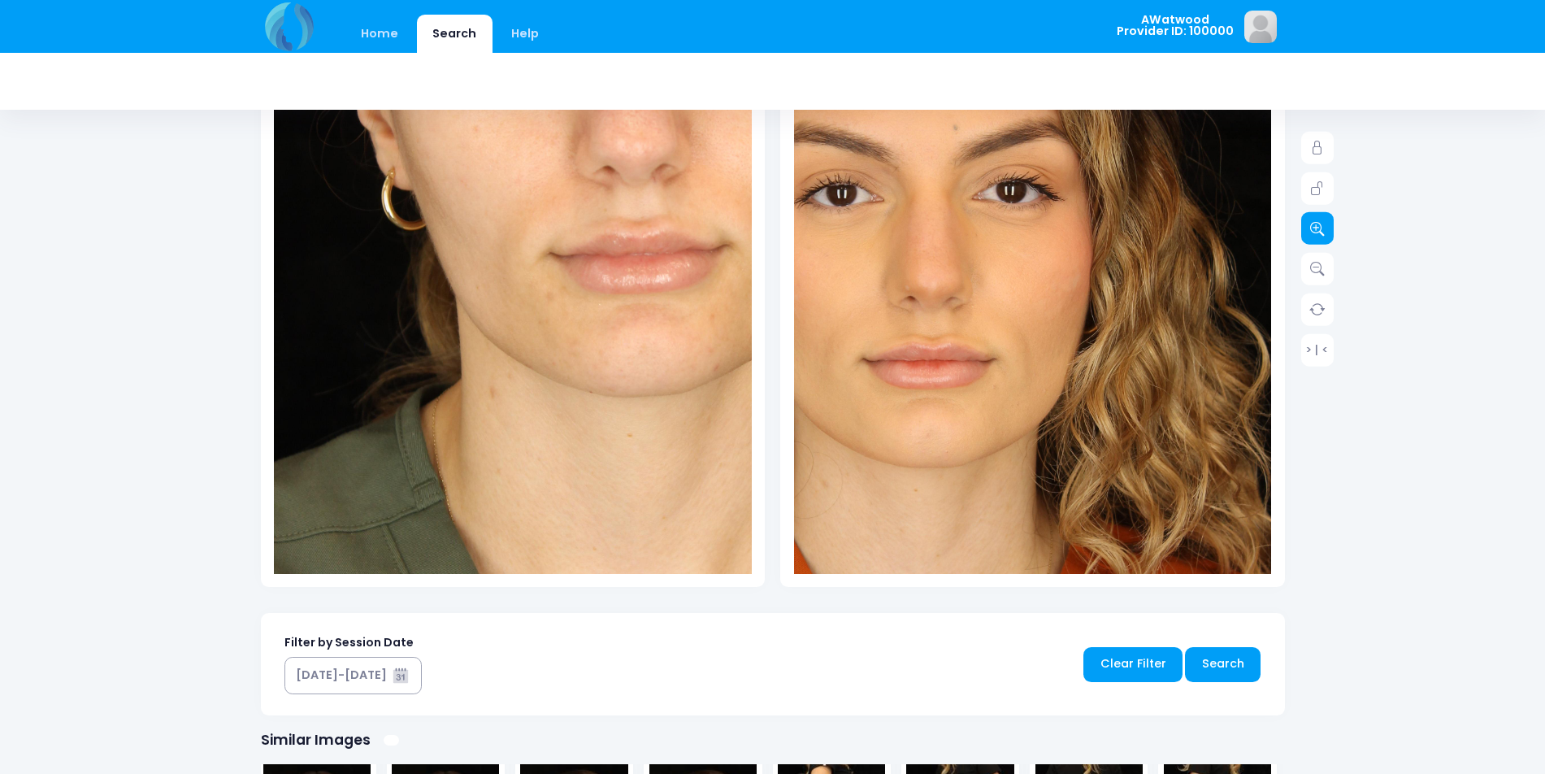
click at [1316, 226] on icon at bounding box center [1317, 228] width 15 height 15
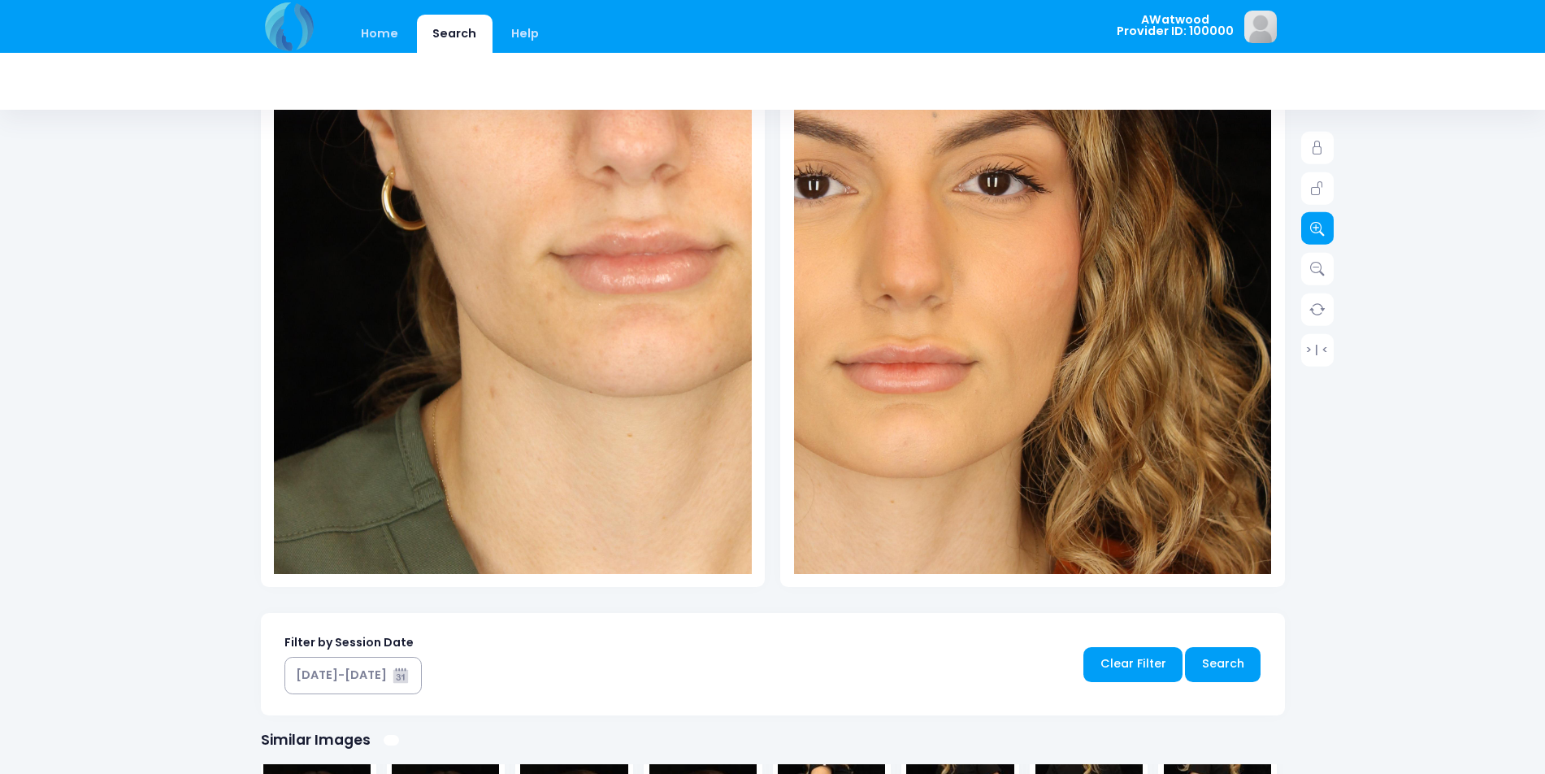
click at [1316, 226] on icon at bounding box center [1317, 228] width 15 height 15
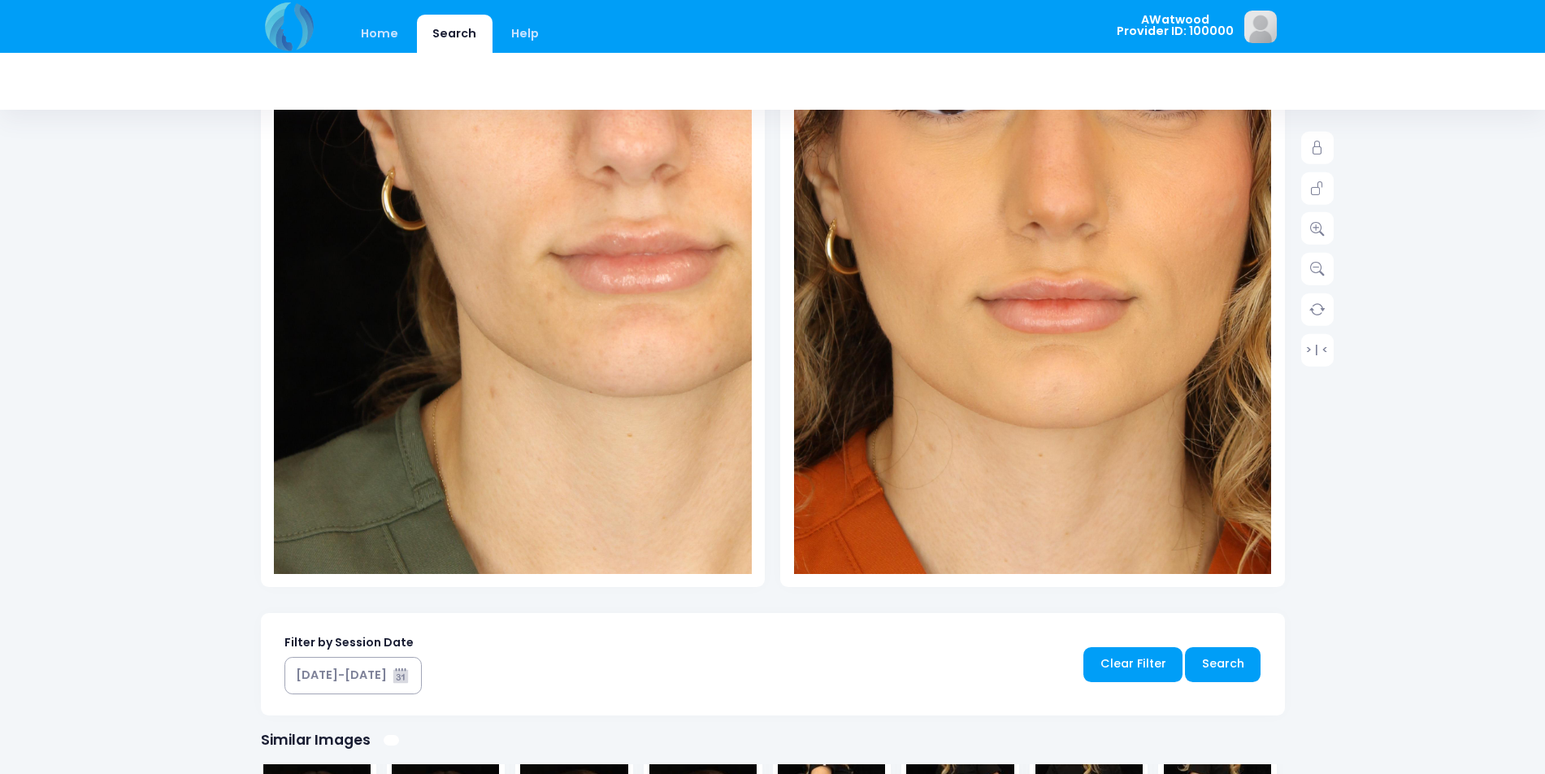
click at [1023, 353] on img at bounding box center [1039, 205] width 860 height 1290
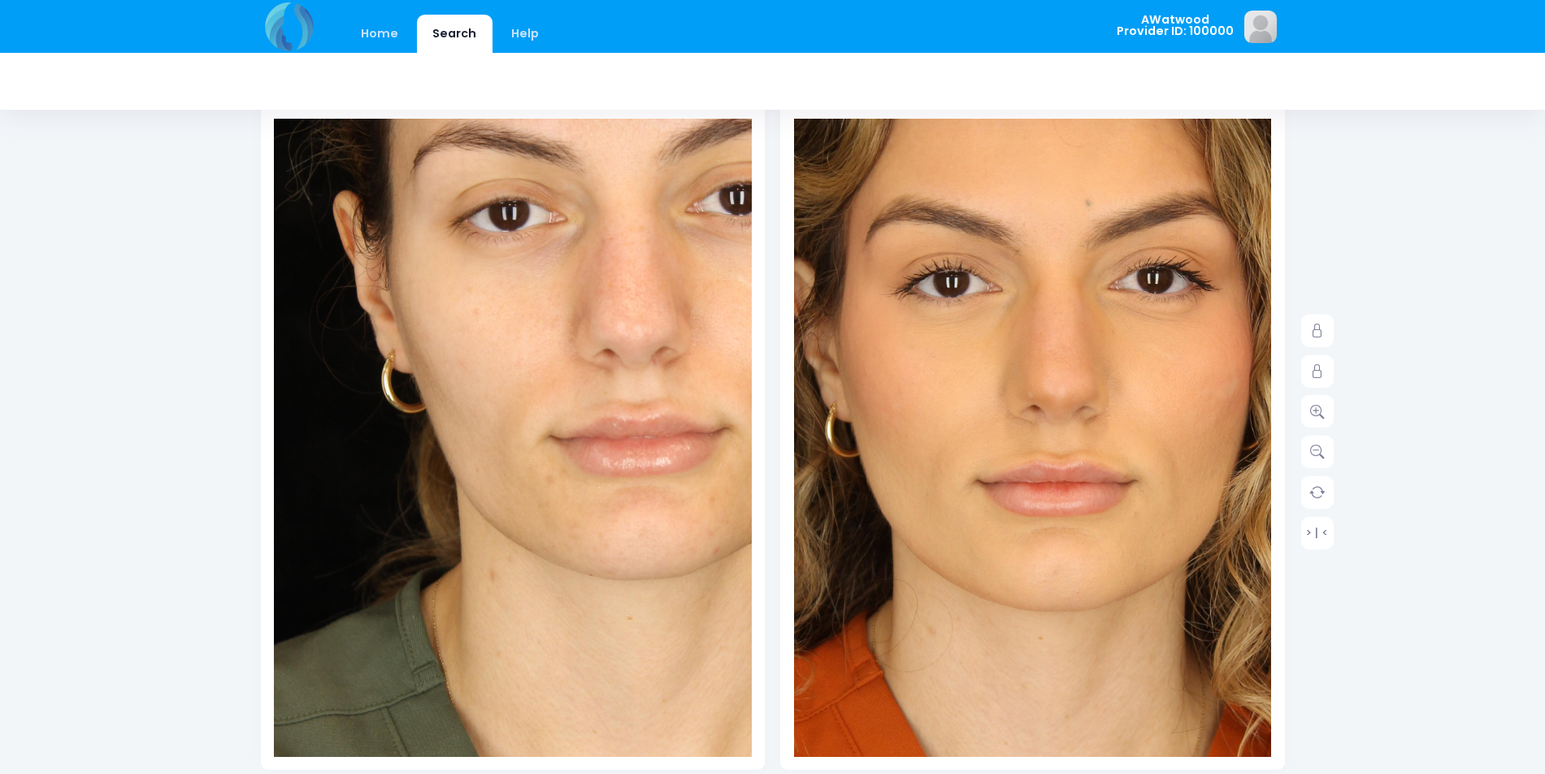
scroll to position [163, 0]
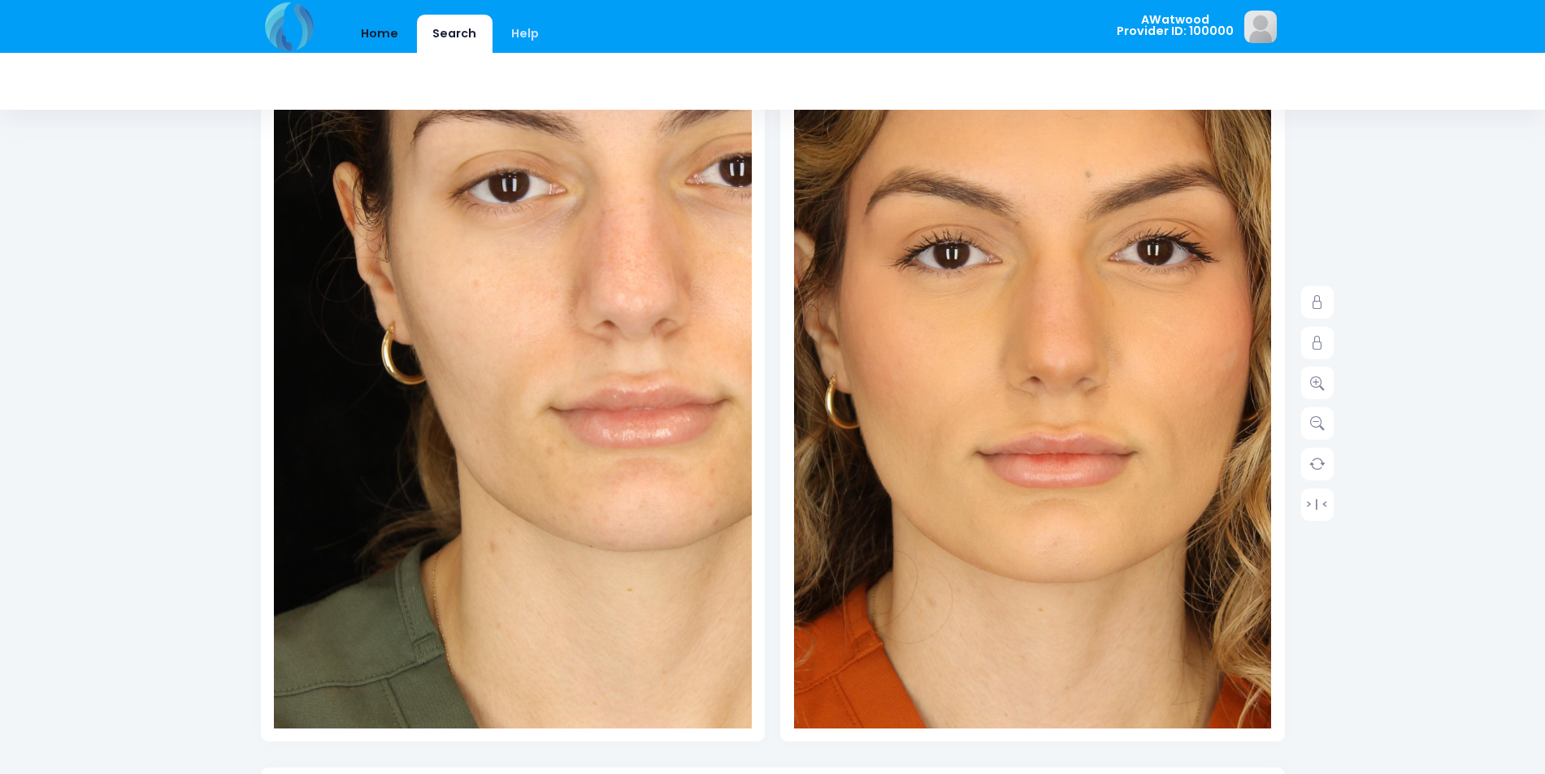
click at [392, 48] on link "Home" at bounding box center [379, 34] width 69 height 38
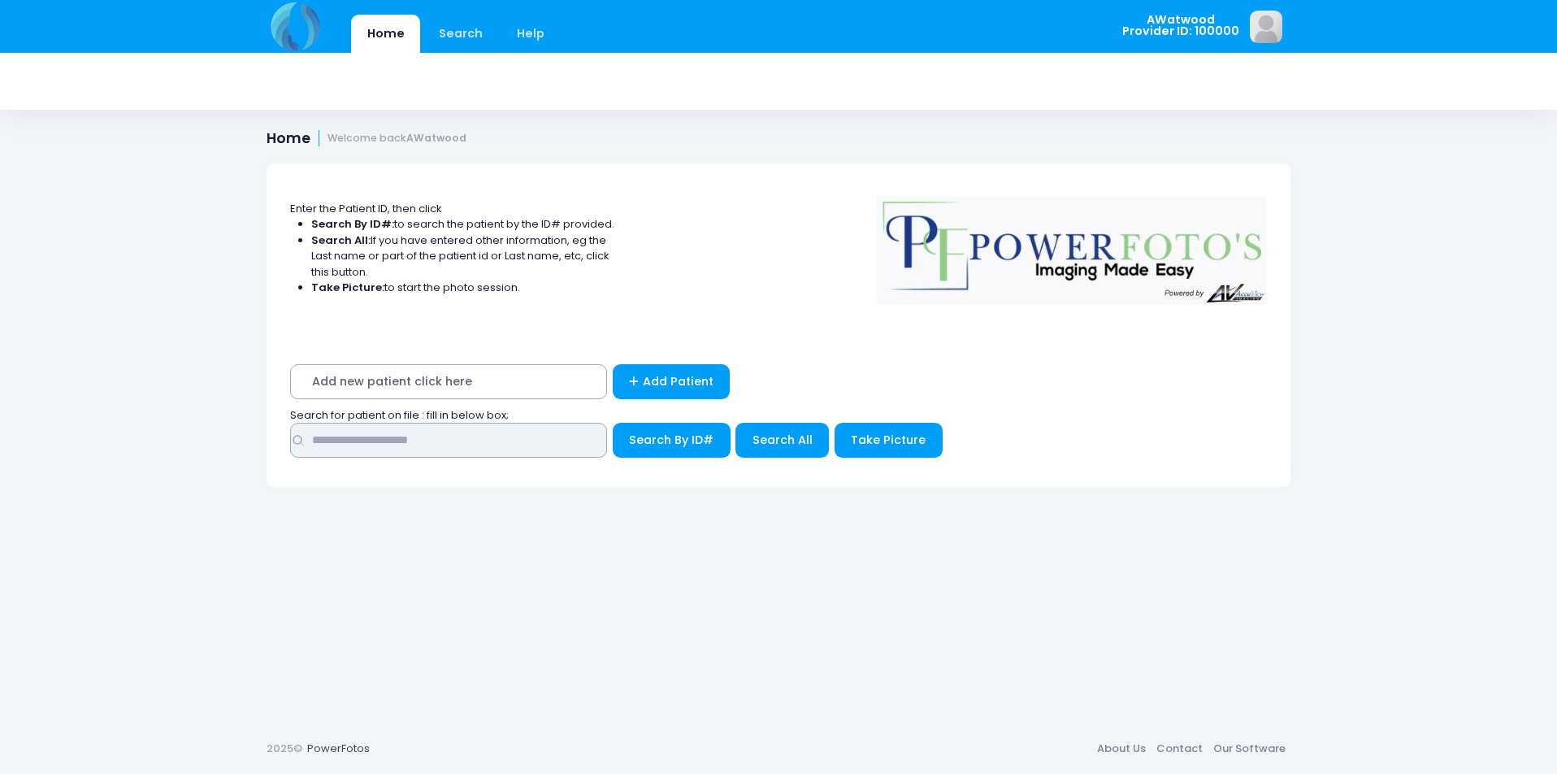
click at [431, 448] on input "text" at bounding box center [448, 440] width 317 height 35
type input "******"
click at [761, 443] on span "Search All" at bounding box center [782, 440] width 60 height 16
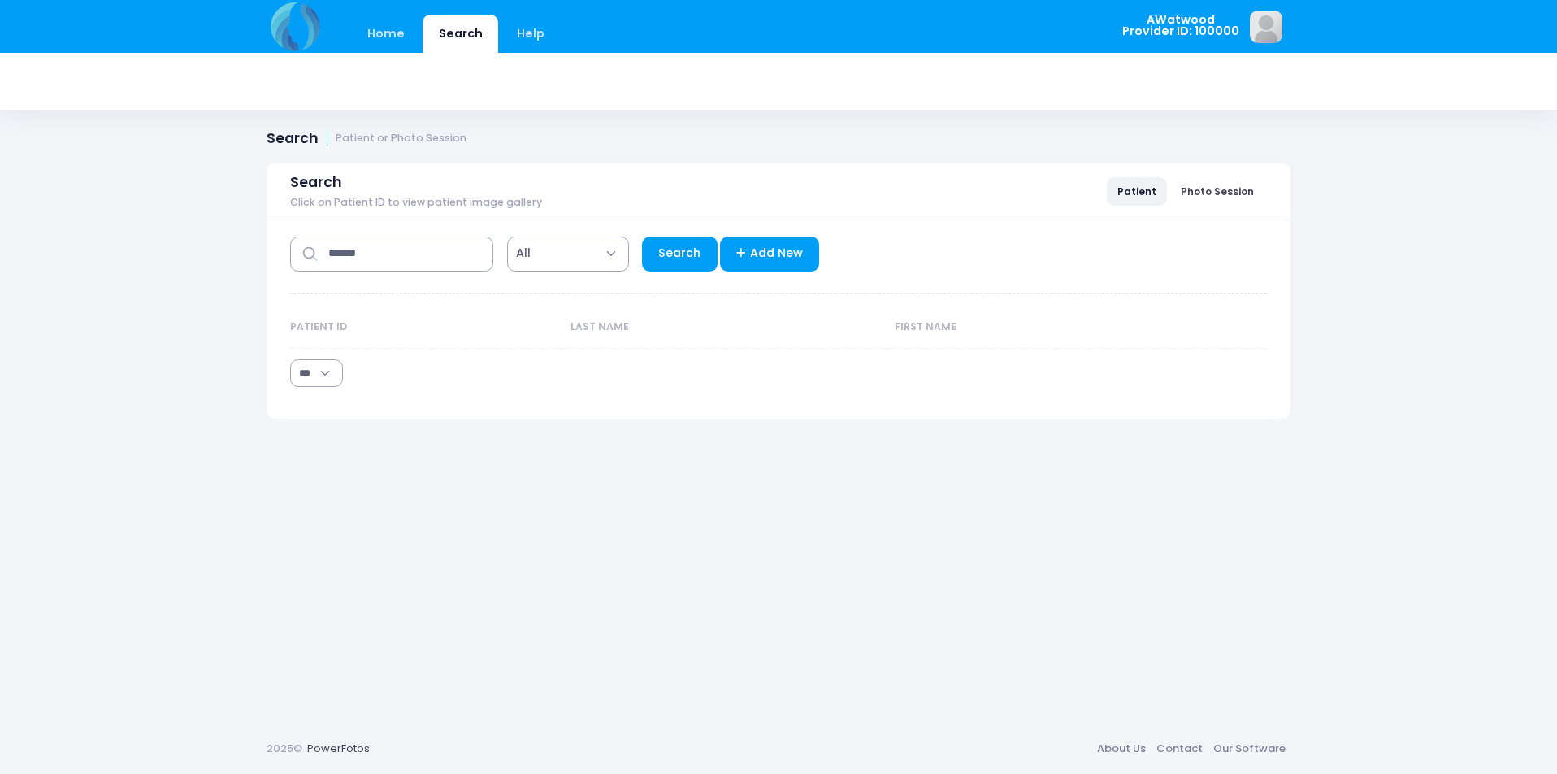
select select "***"
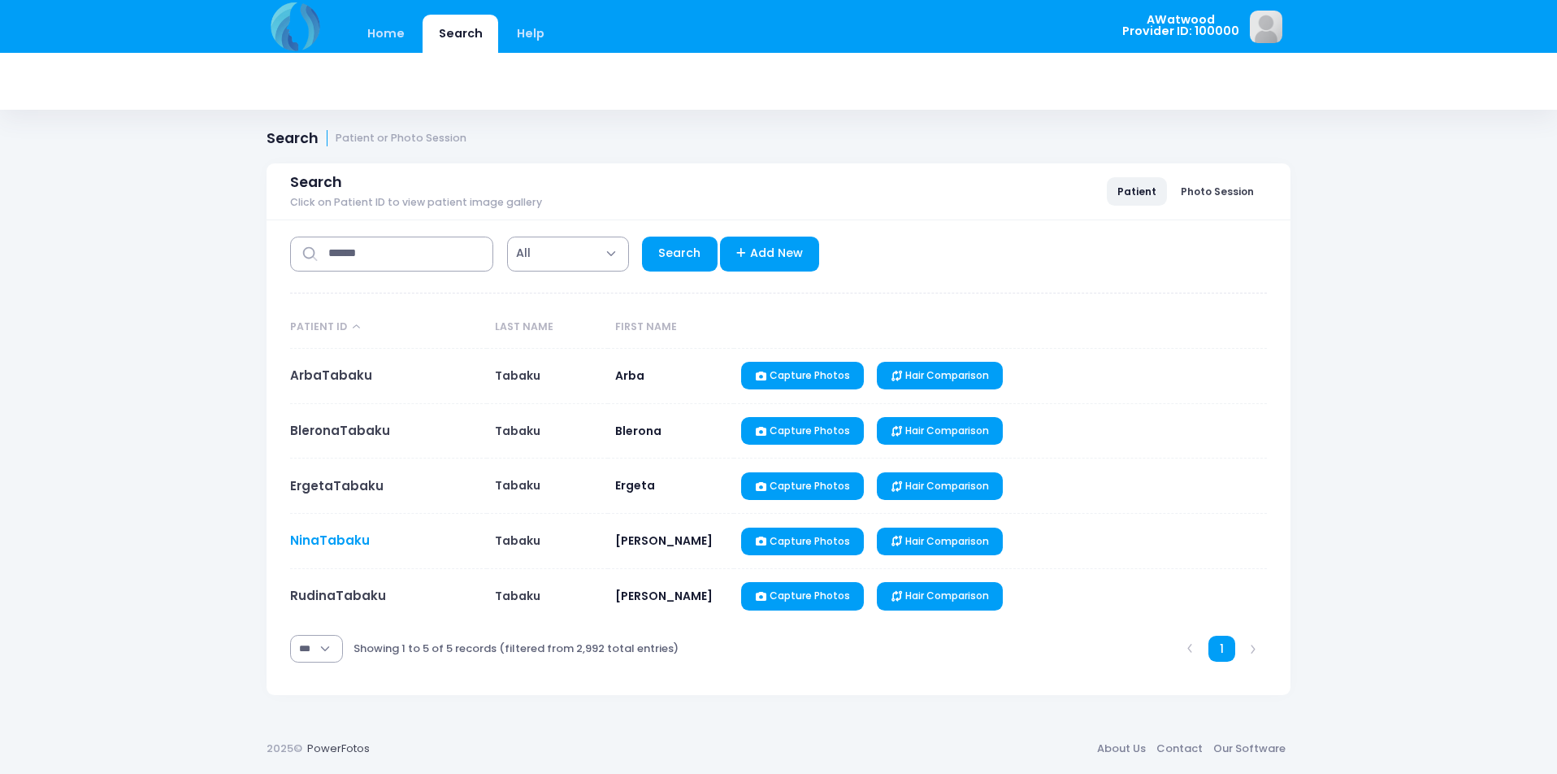
click at [332, 536] on link "NinaTabaku" at bounding box center [330, 539] width 80 height 17
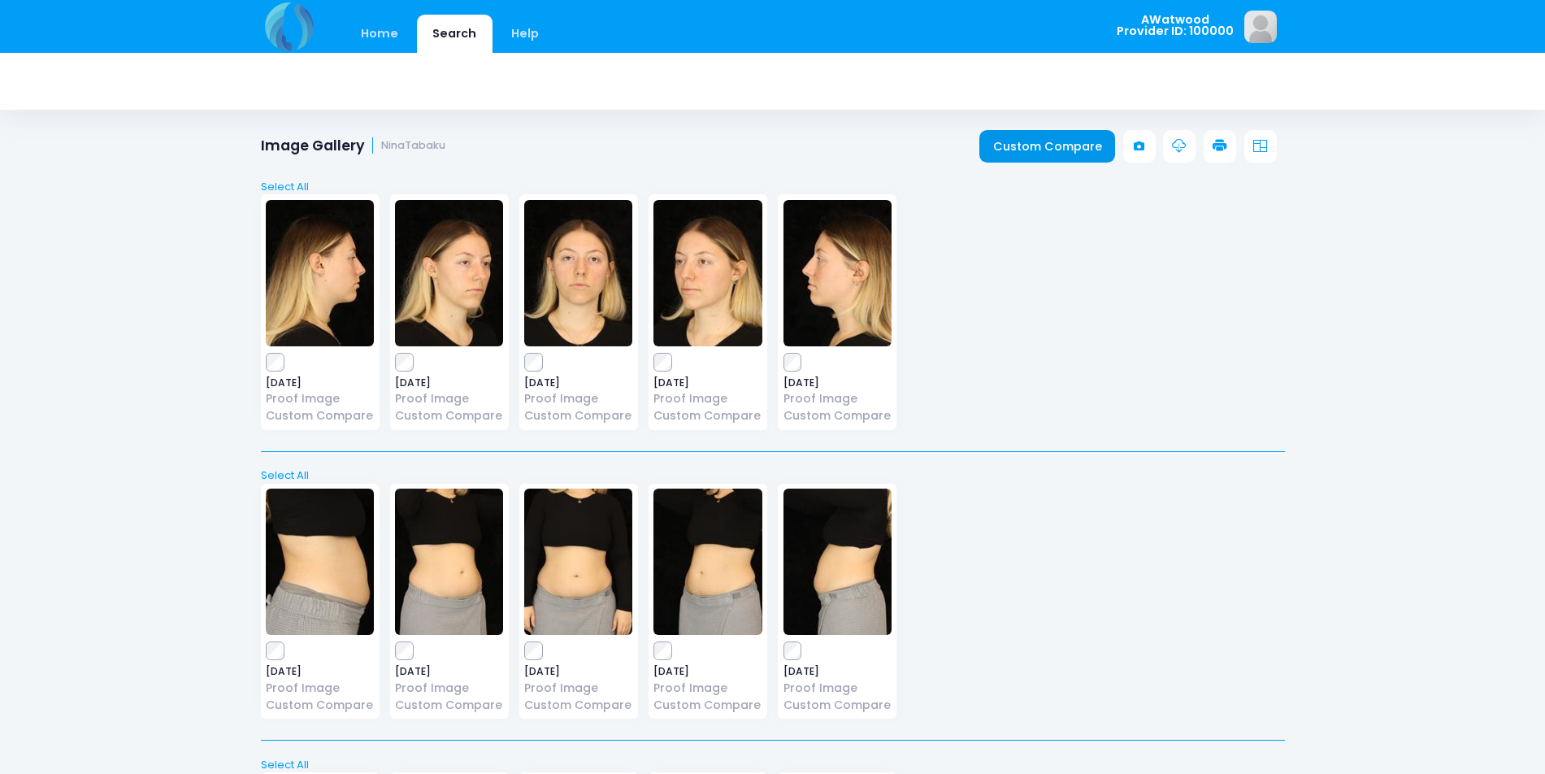
click at [1103, 137] on link "Custom Compare" at bounding box center [1047, 146] width 136 height 33
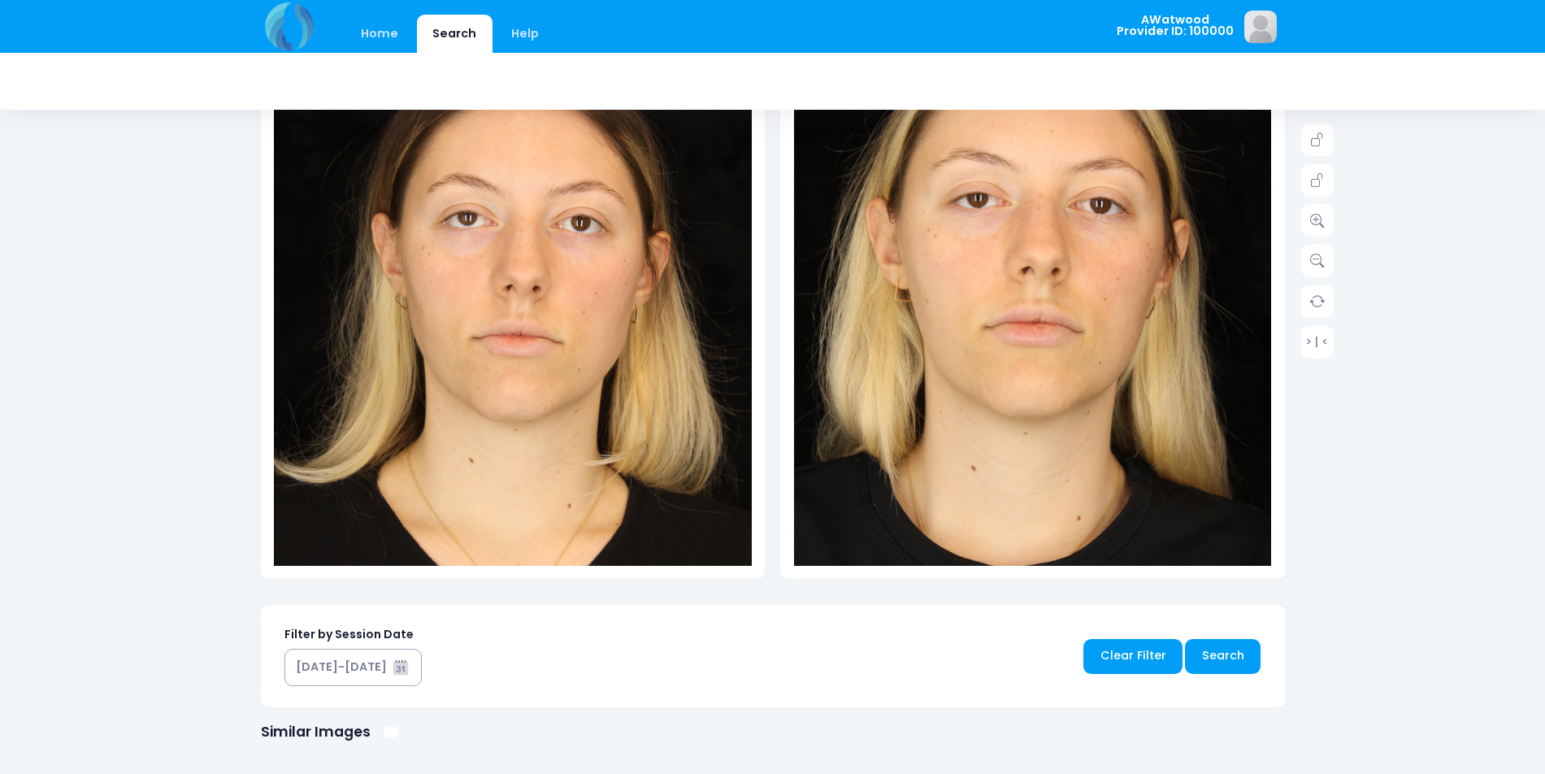
scroll to position [244, 0]
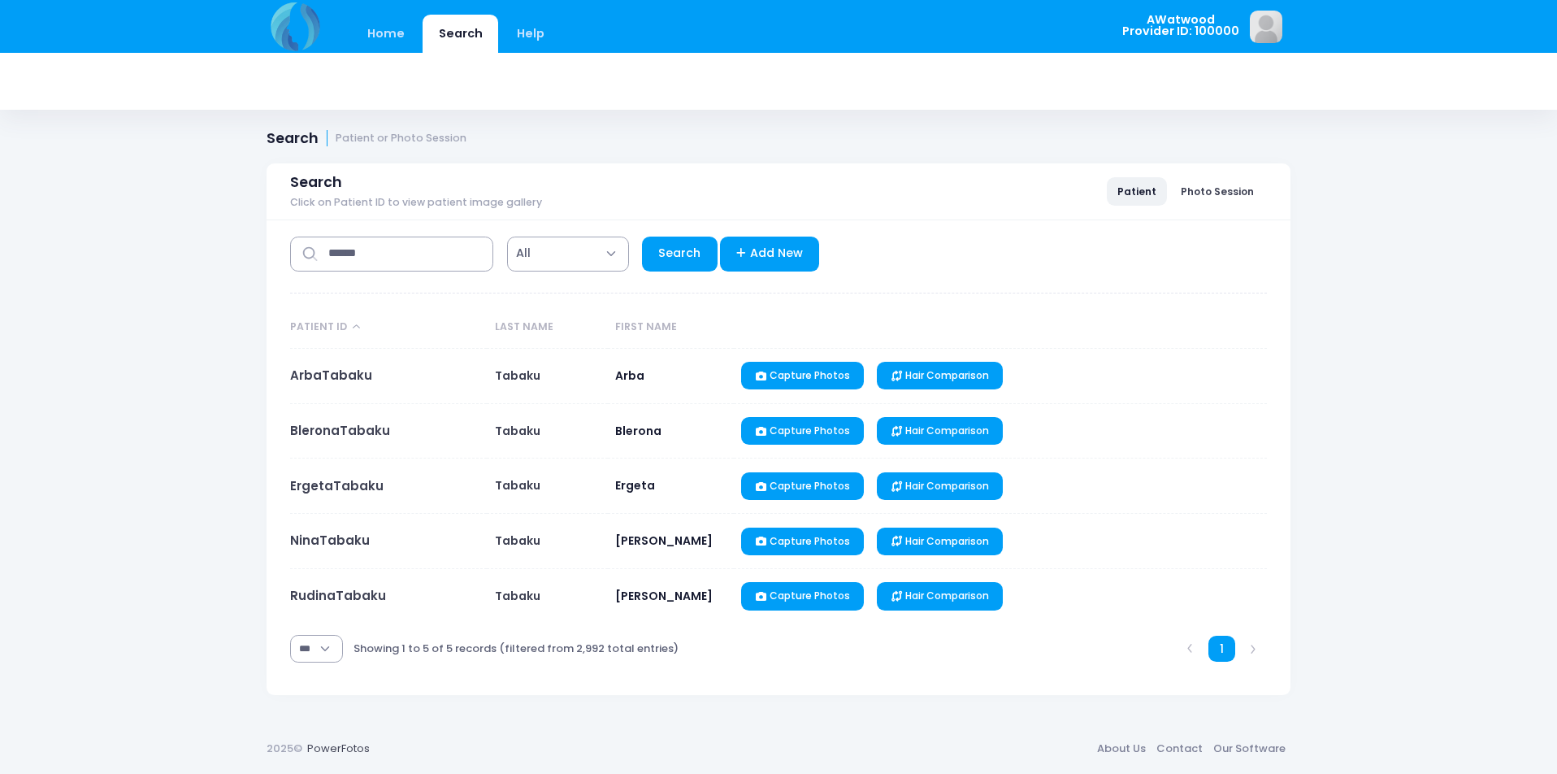
select select "***"
click at [353, 423] on link "BleronaTabaku" at bounding box center [340, 430] width 100 height 17
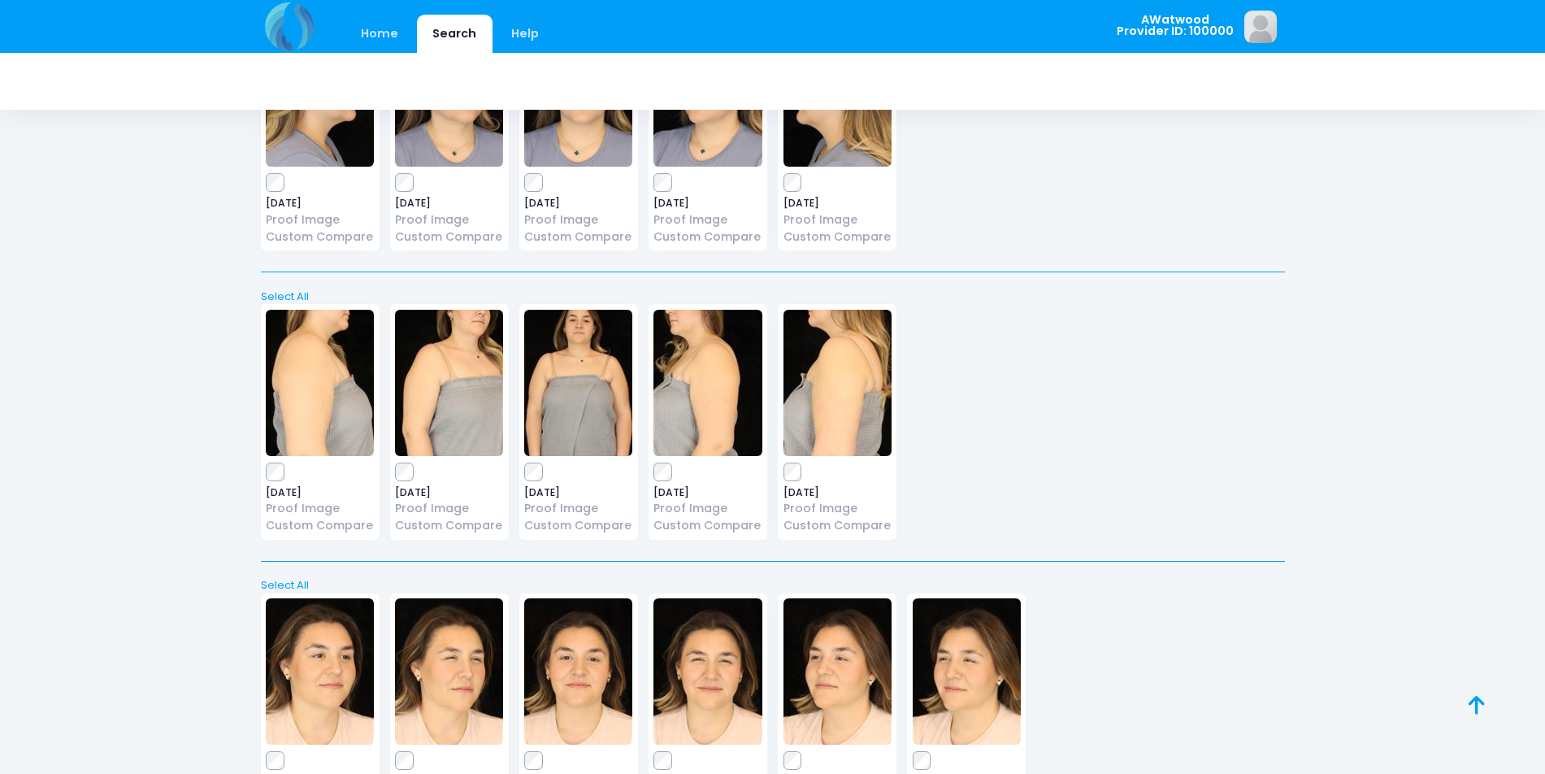
scroll to position [449, 0]
